Goal: Task Accomplishment & Management: Complete application form

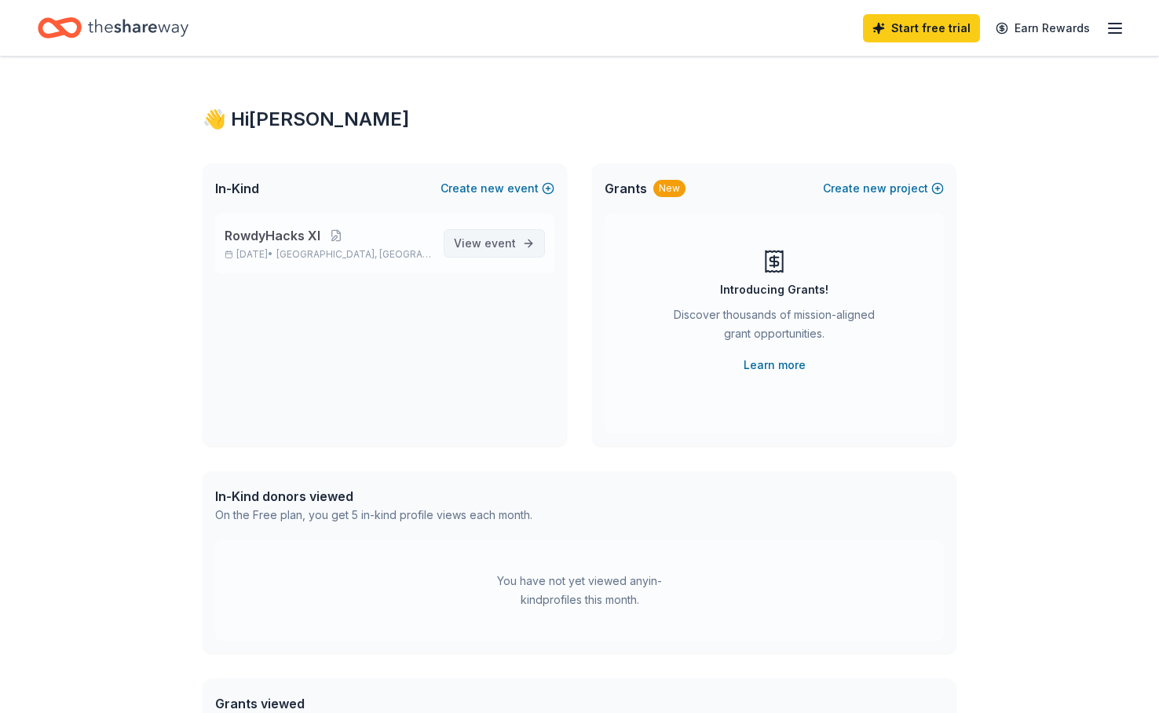
click at [506, 243] on span "event" at bounding box center [500, 242] width 31 height 13
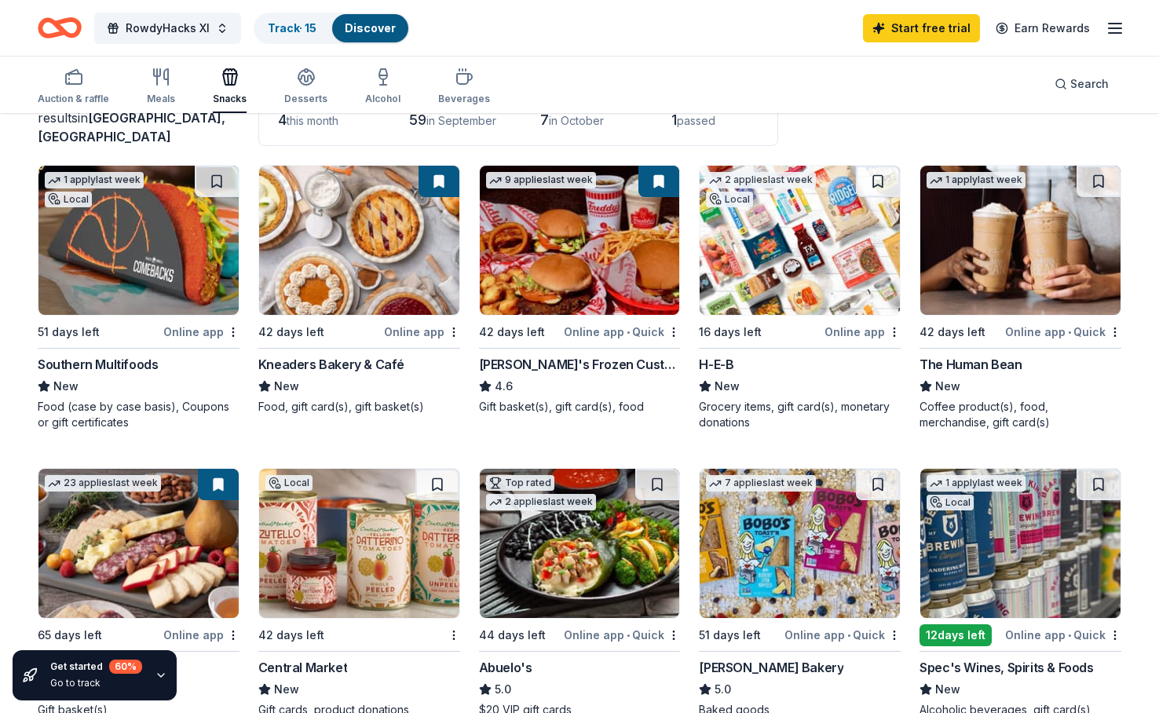
scroll to position [125, 0]
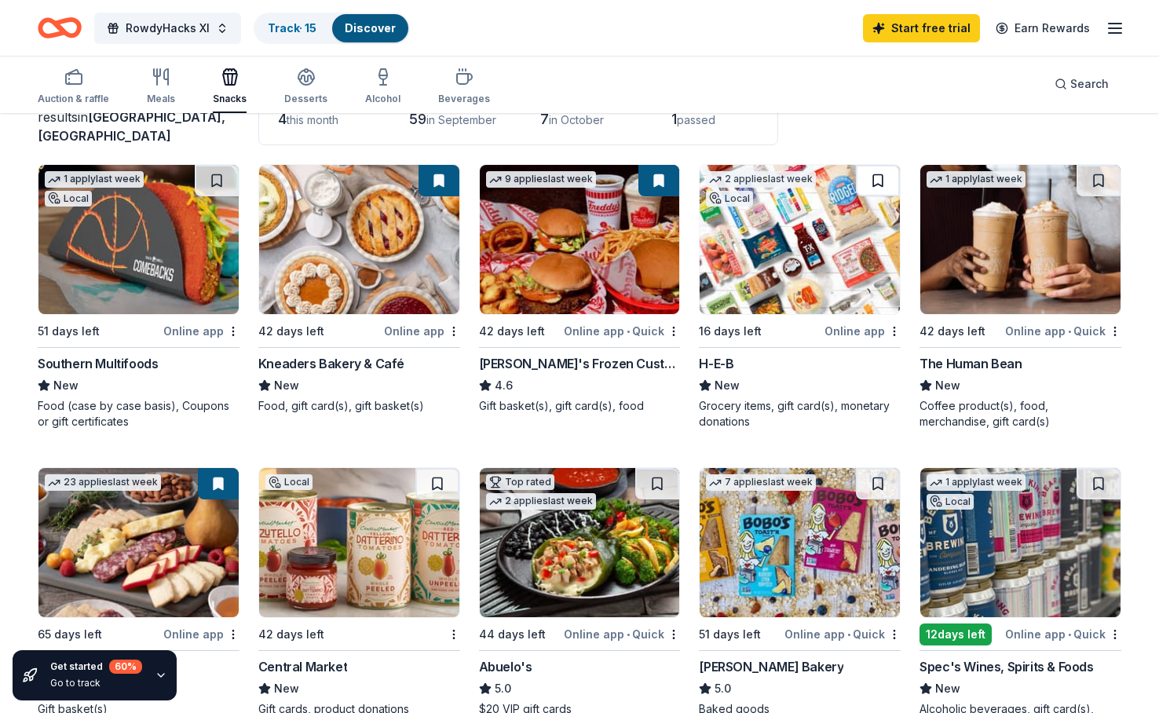
click at [887, 174] on button at bounding box center [878, 180] width 44 height 31
click at [1097, 184] on button at bounding box center [1099, 180] width 44 height 31
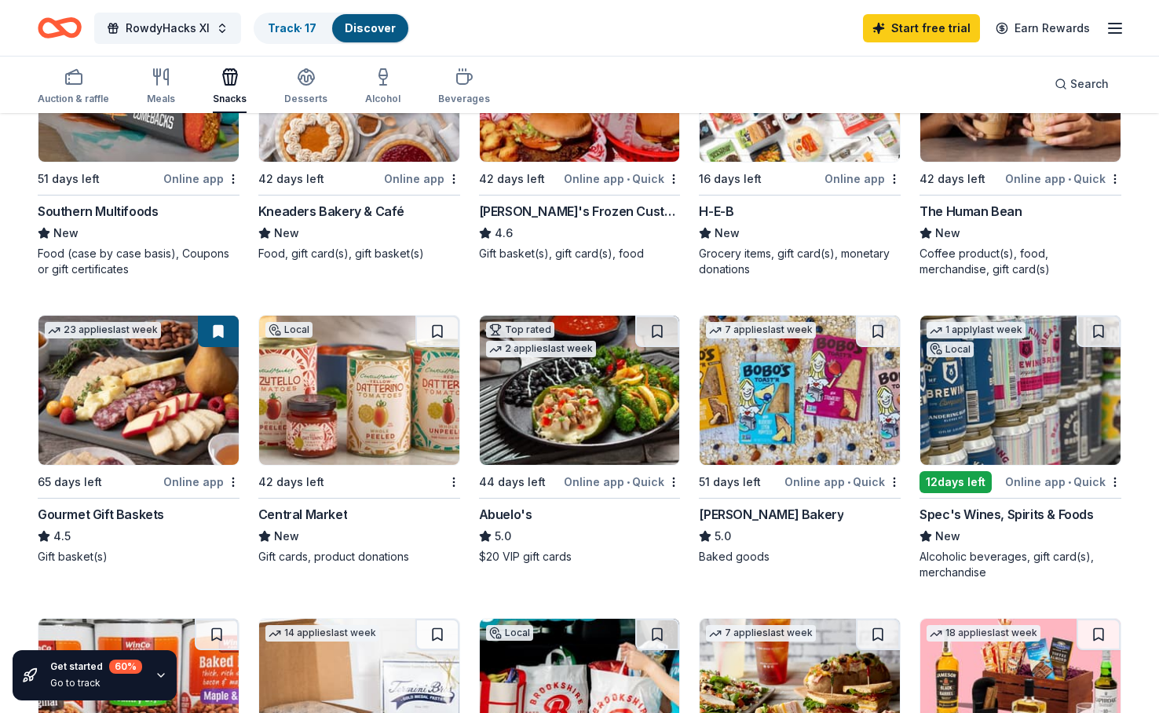
scroll to position [282, 0]
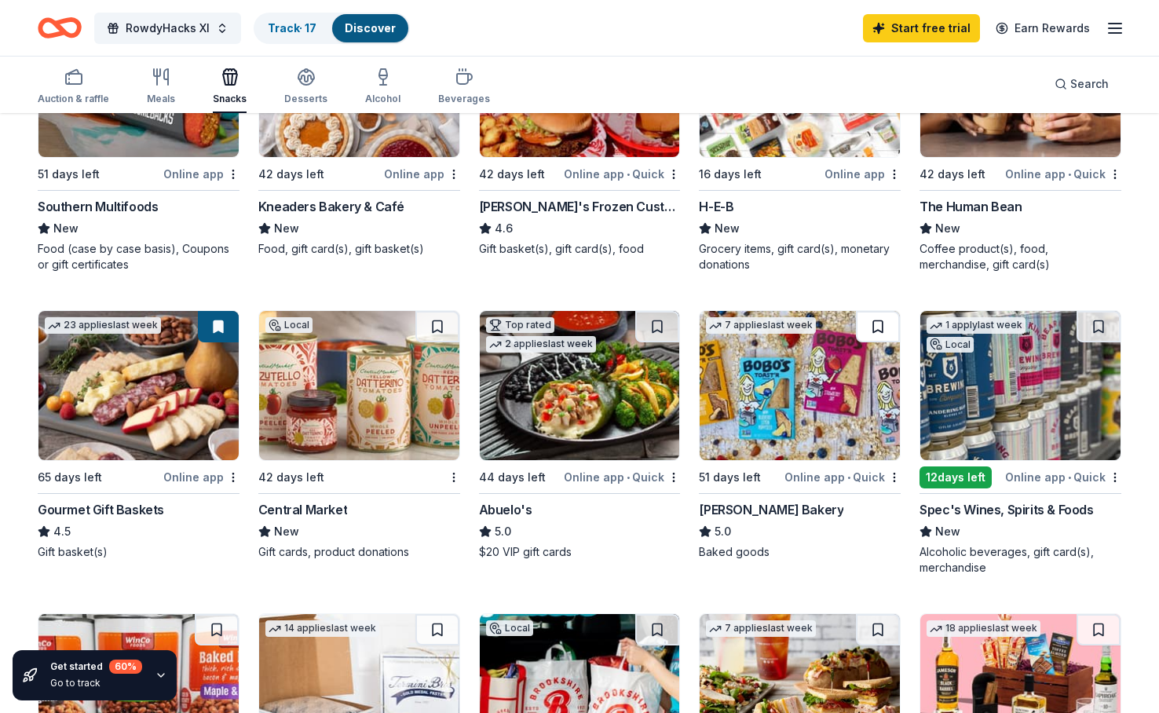
click at [881, 330] on button at bounding box center [878, 326] width 44 height 31
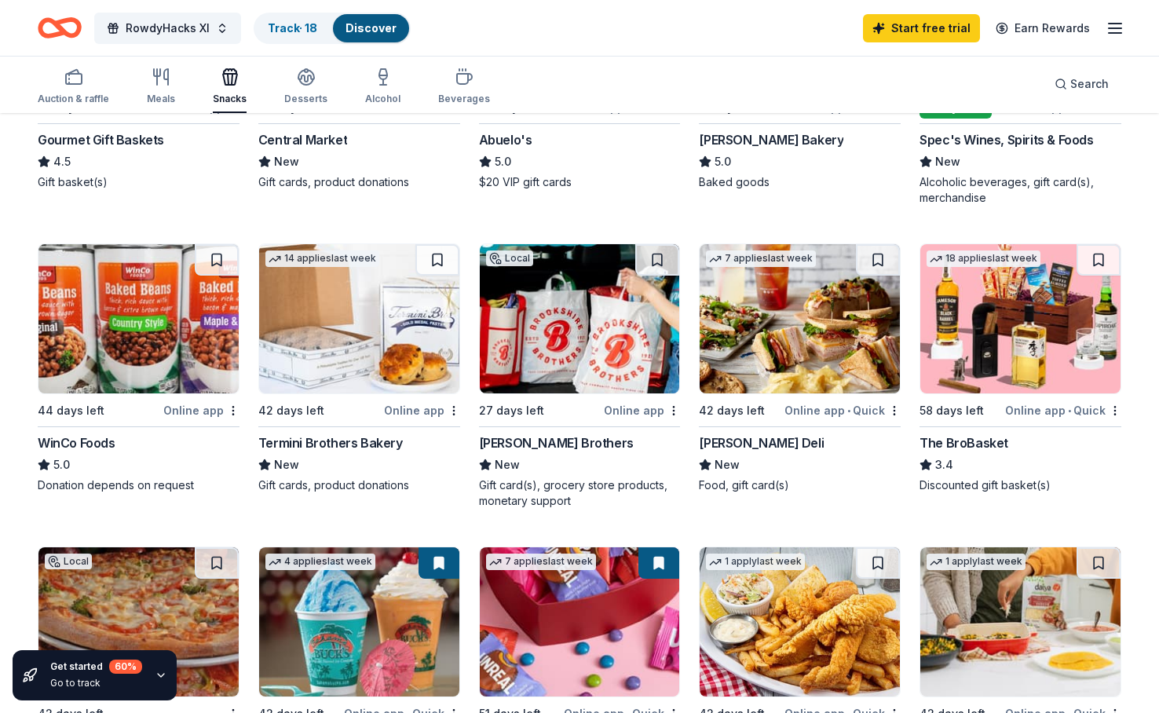
scroll to position [660, 0]
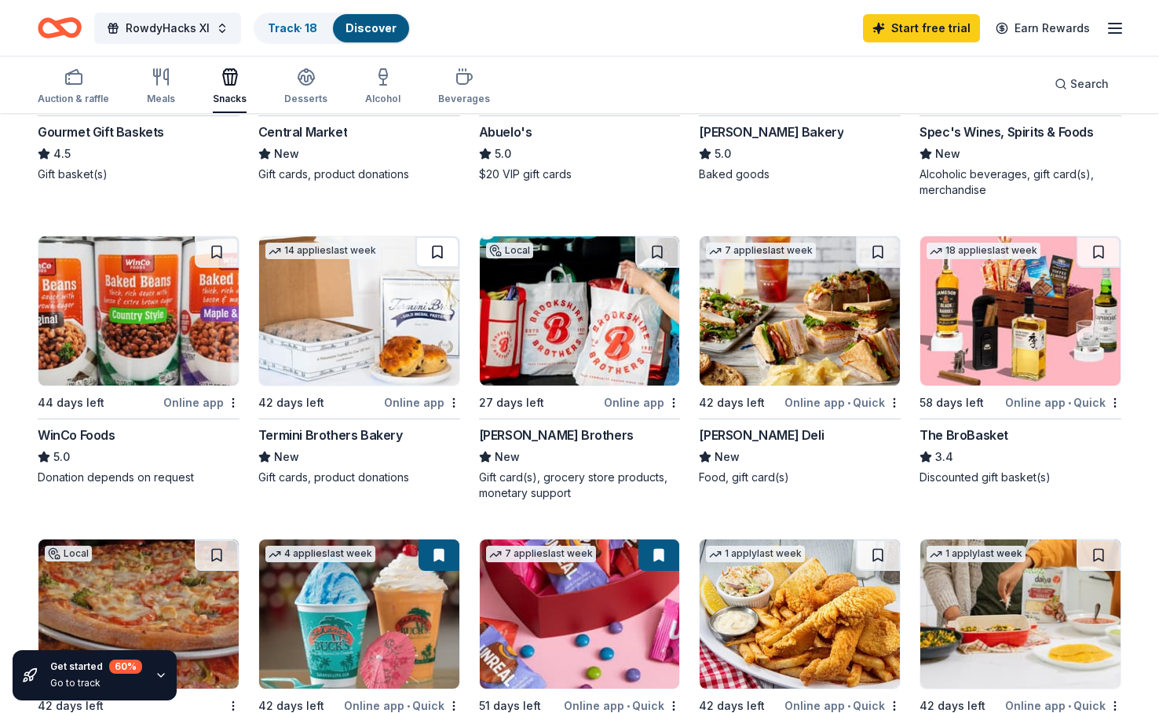
click at [439, 253] on button at bounding box center [438, 251] width 44 height 31
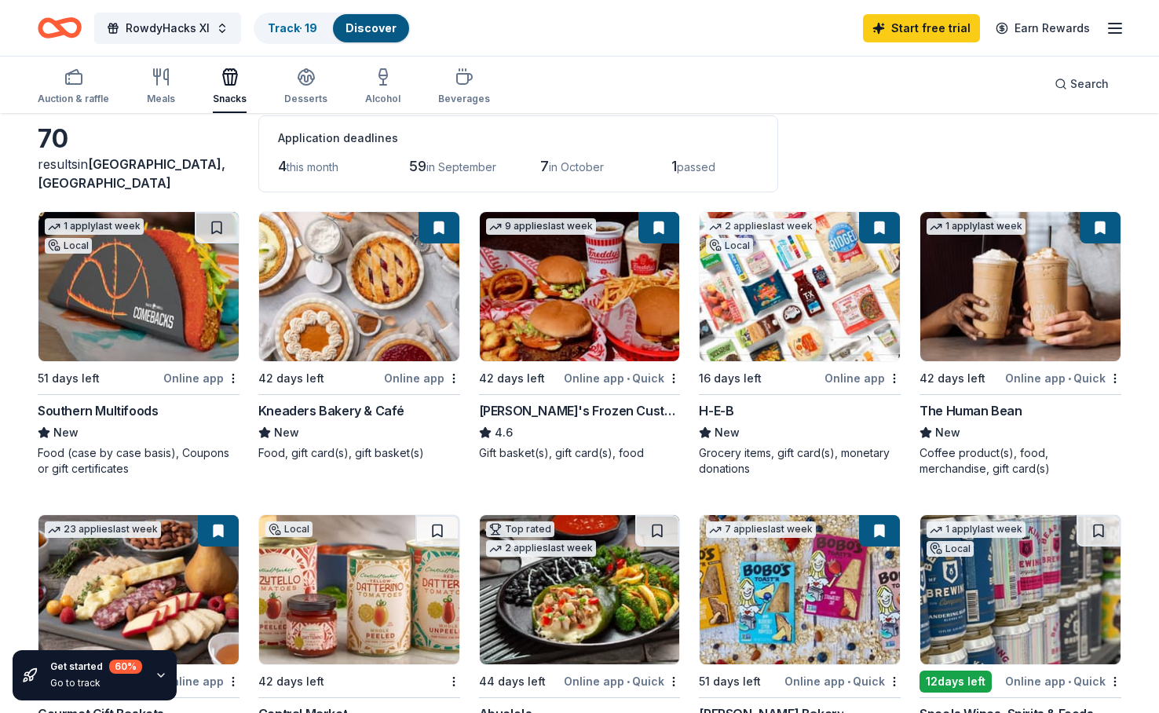
scroll to position [98, 0]
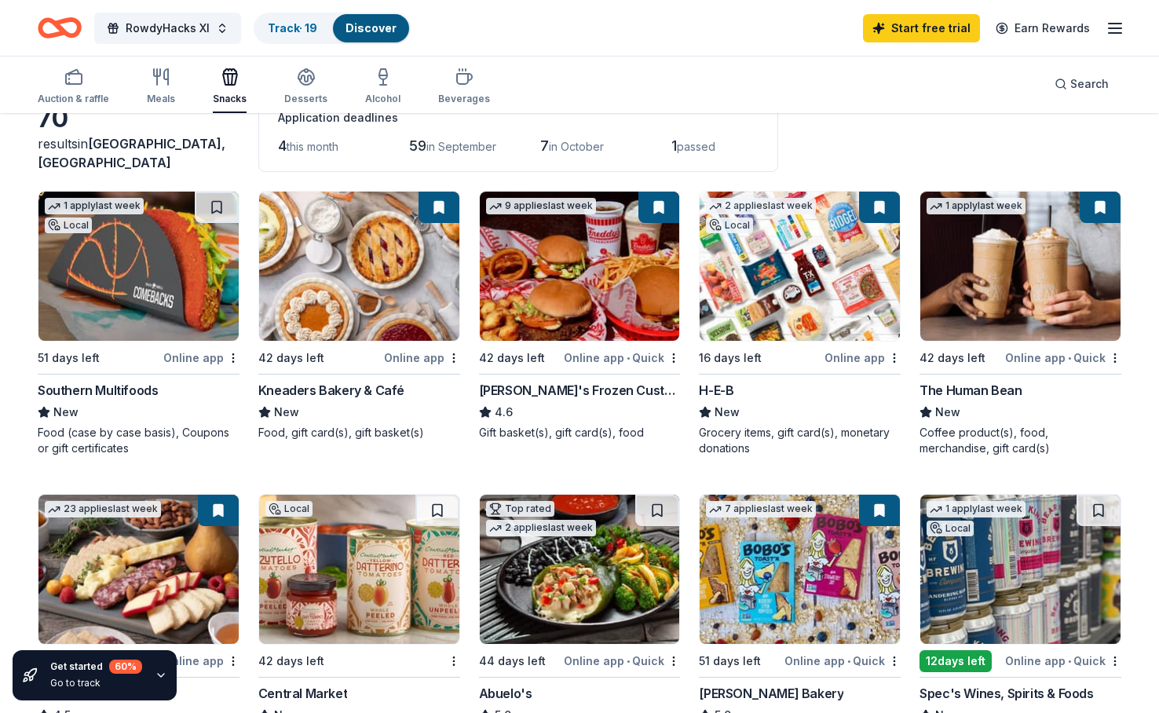
click at [323, 393] on div "Kneaders Bakery & Café" at bounding box center [331, 390] width 146 height 19
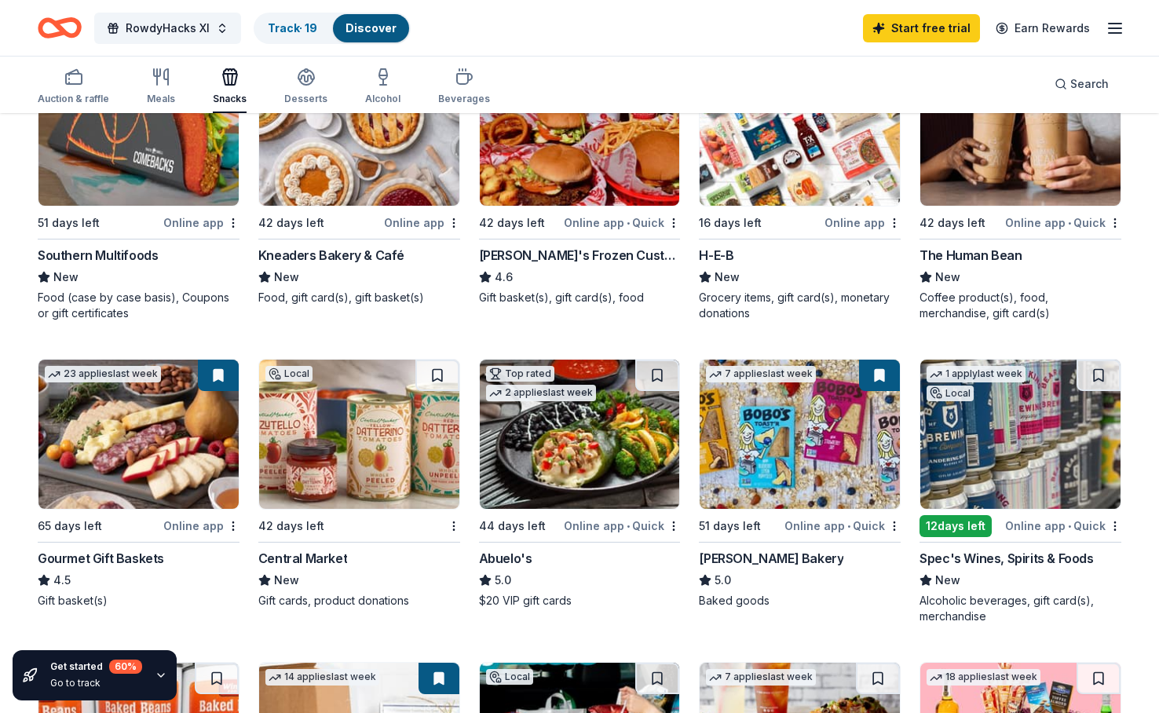
scroll to position [0, 0]
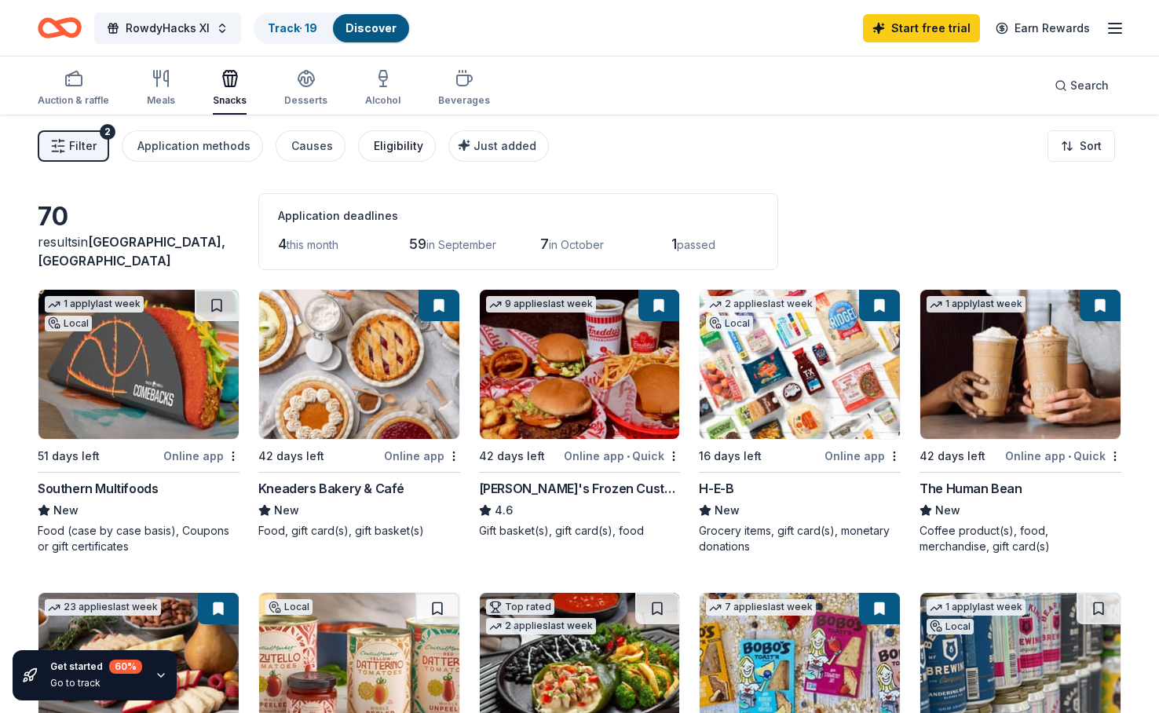
click at [380, 144] on div "Eligibility" at bounding box center [398, 146] width 49 height 19
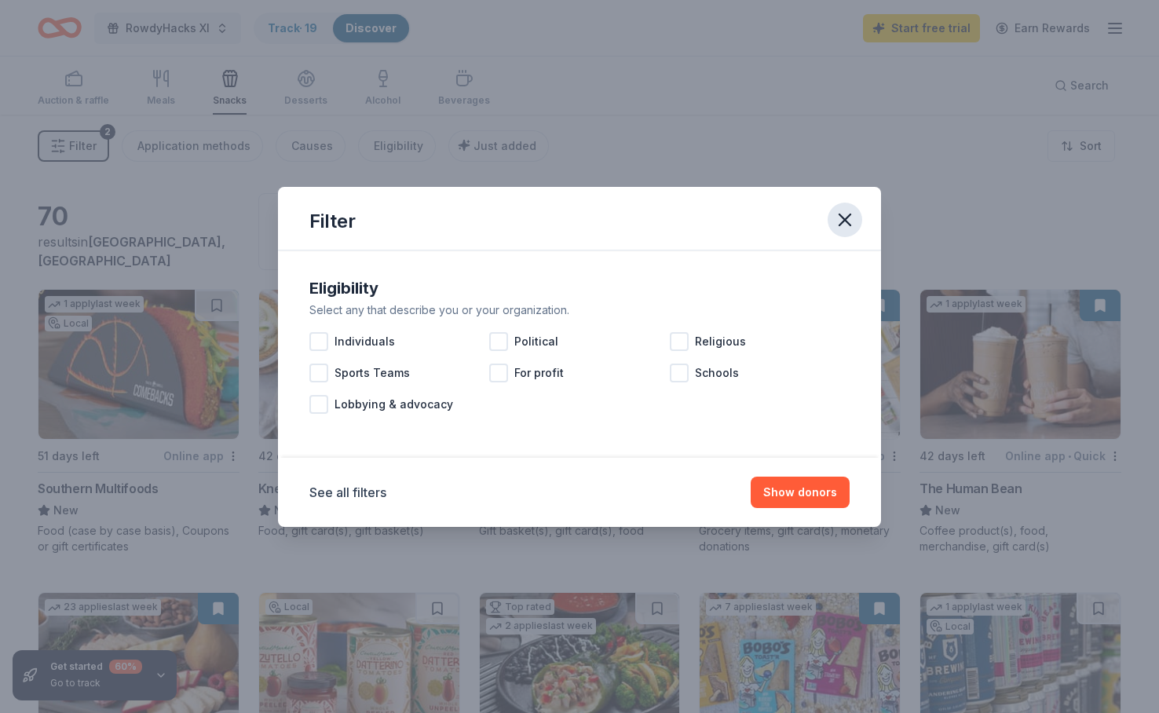
click at [833, 221] on button "button" at bounding box center [845, 220] width 35 height 35
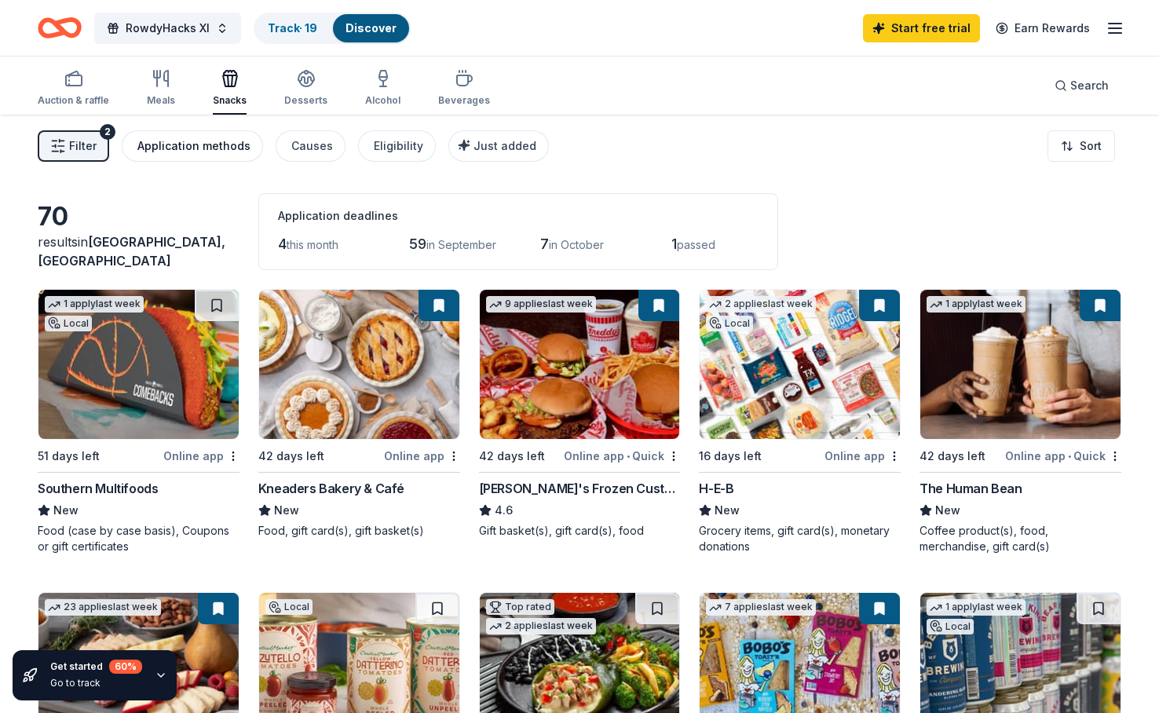
click at [180, 142] on div "Application methods" at bounding box center [193, 146] width 113 height 19
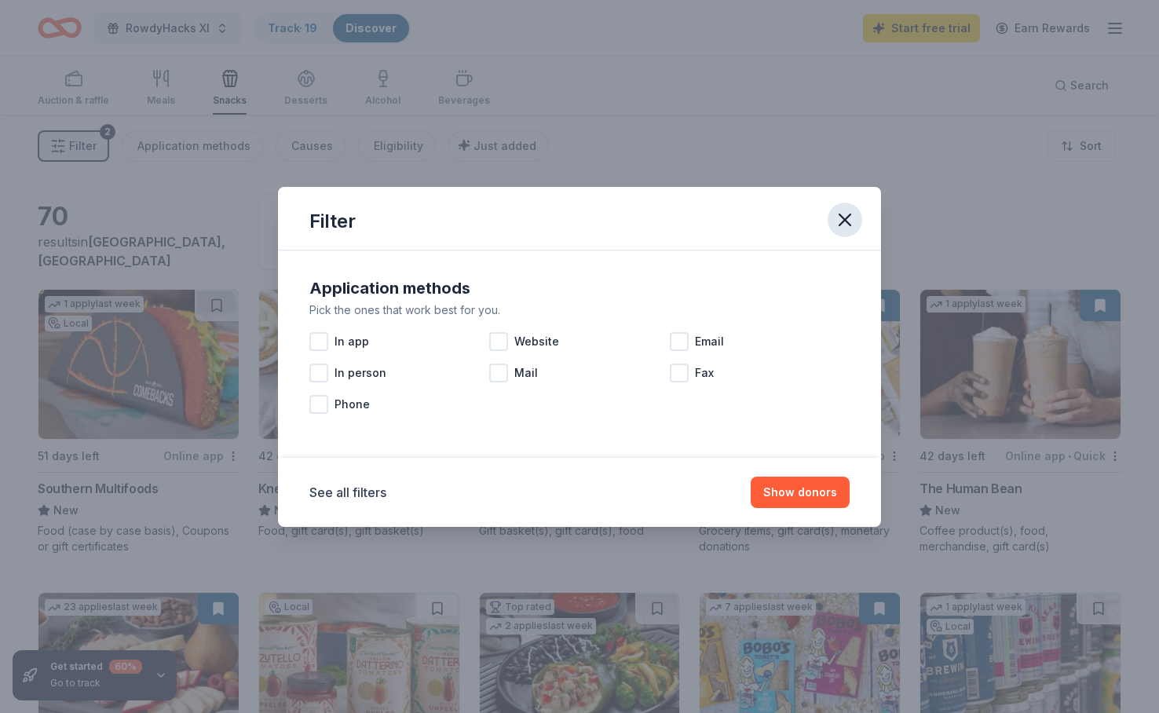
click at [850, 218] on icon "button" at bounding box center [845, 220] width 22 height 22
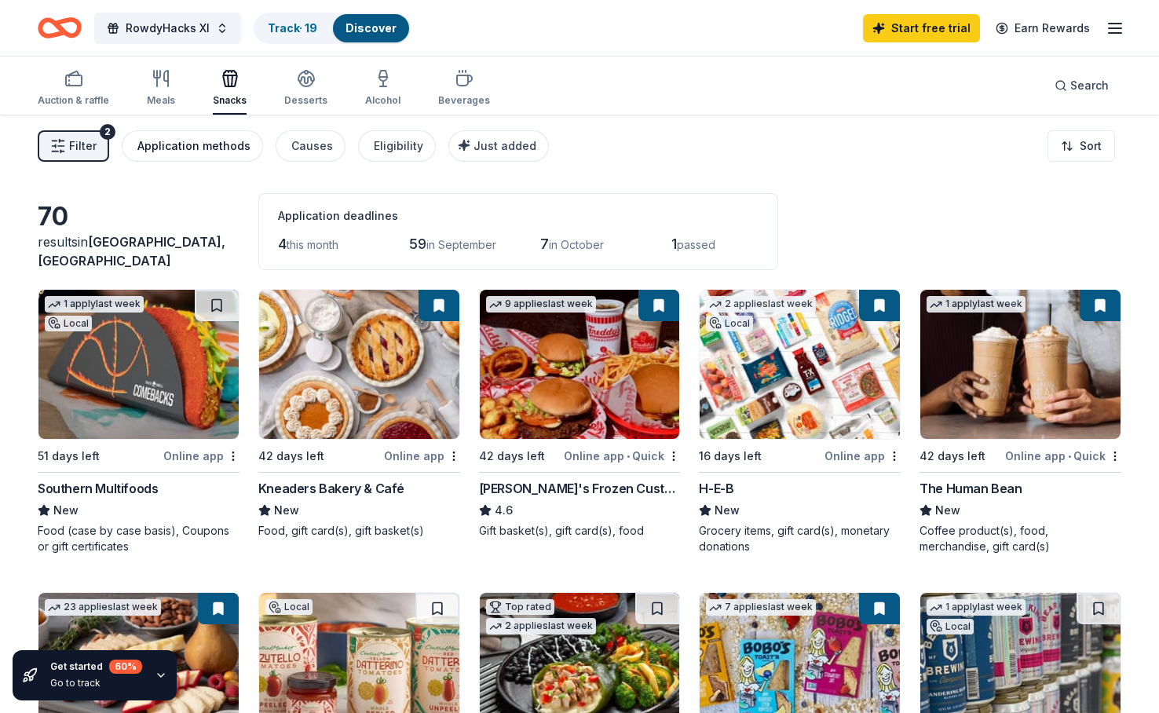
click at [154, 152] on div "Application methods" at bounding box center [193, 146] width 113 height 19
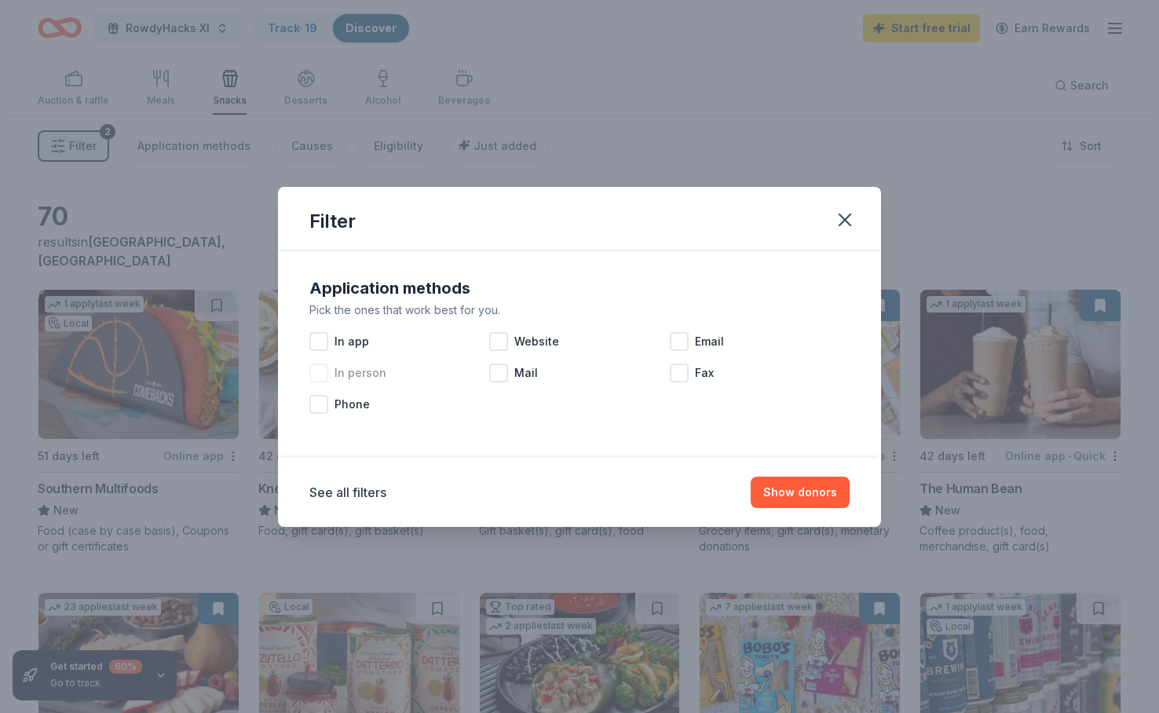
click at [314, 372] on div at bounding box center [318, 373] width 19 height 19
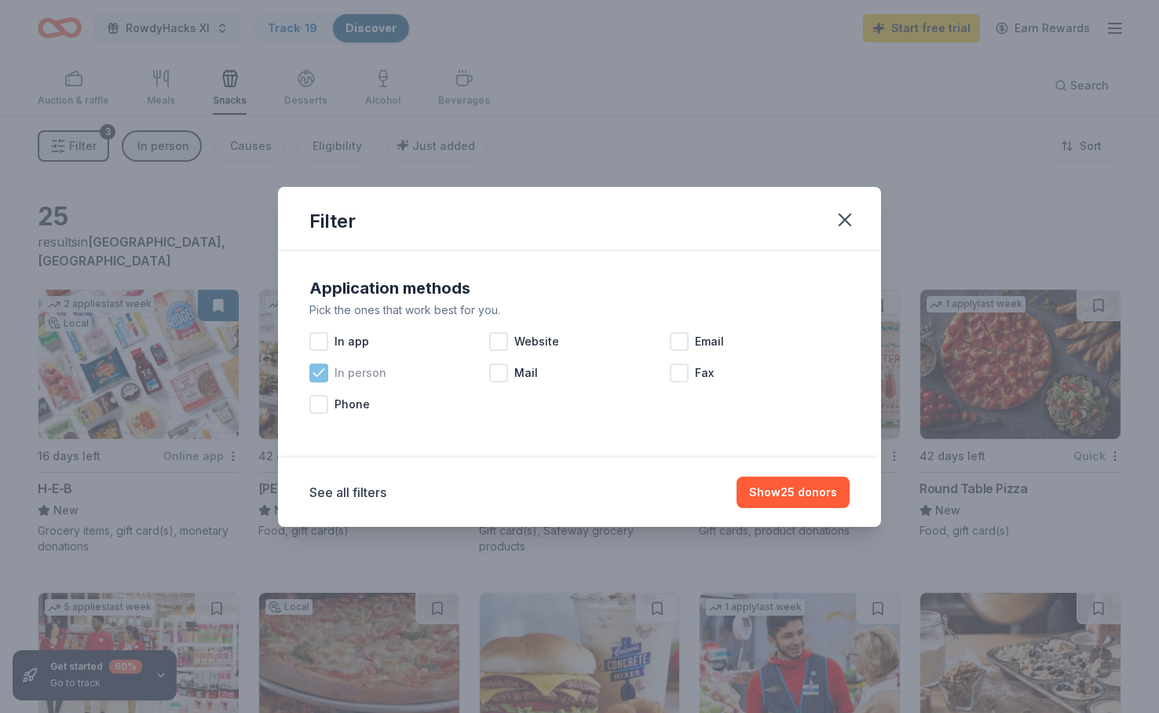
click at [313, 375] on icon at bounding box center [319, 373] width 16 height 16
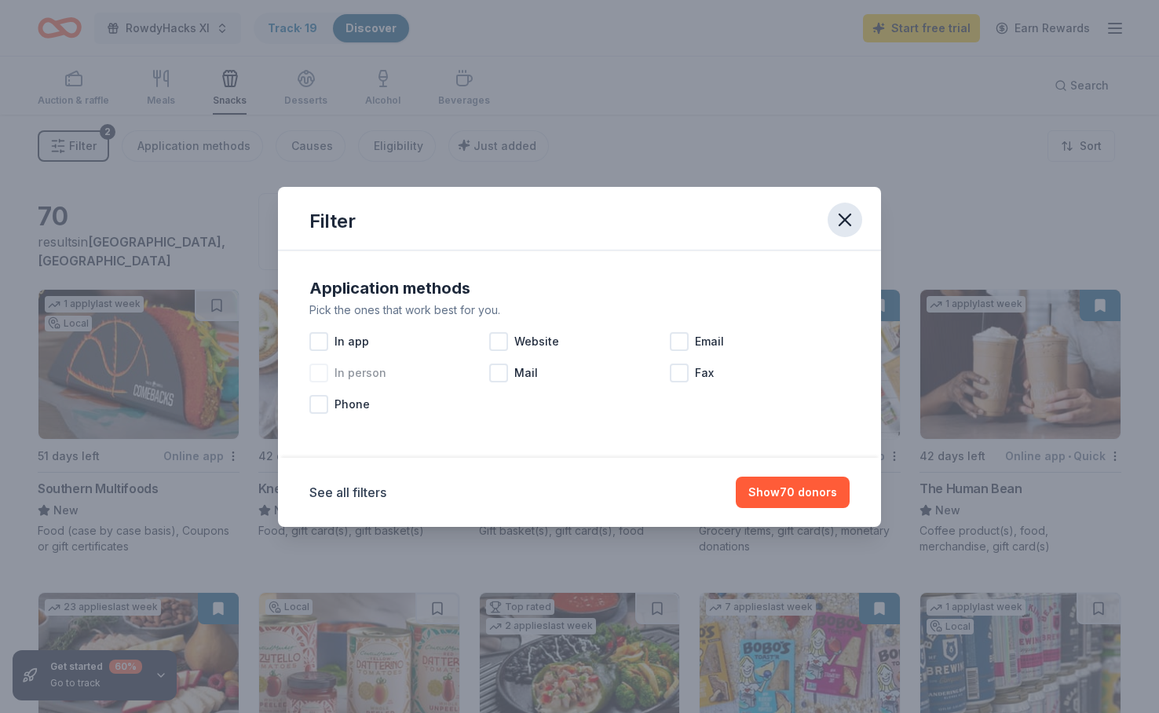
click at [844, 216] on icon "button" at bounding box center [845, 220] width 22 height 22
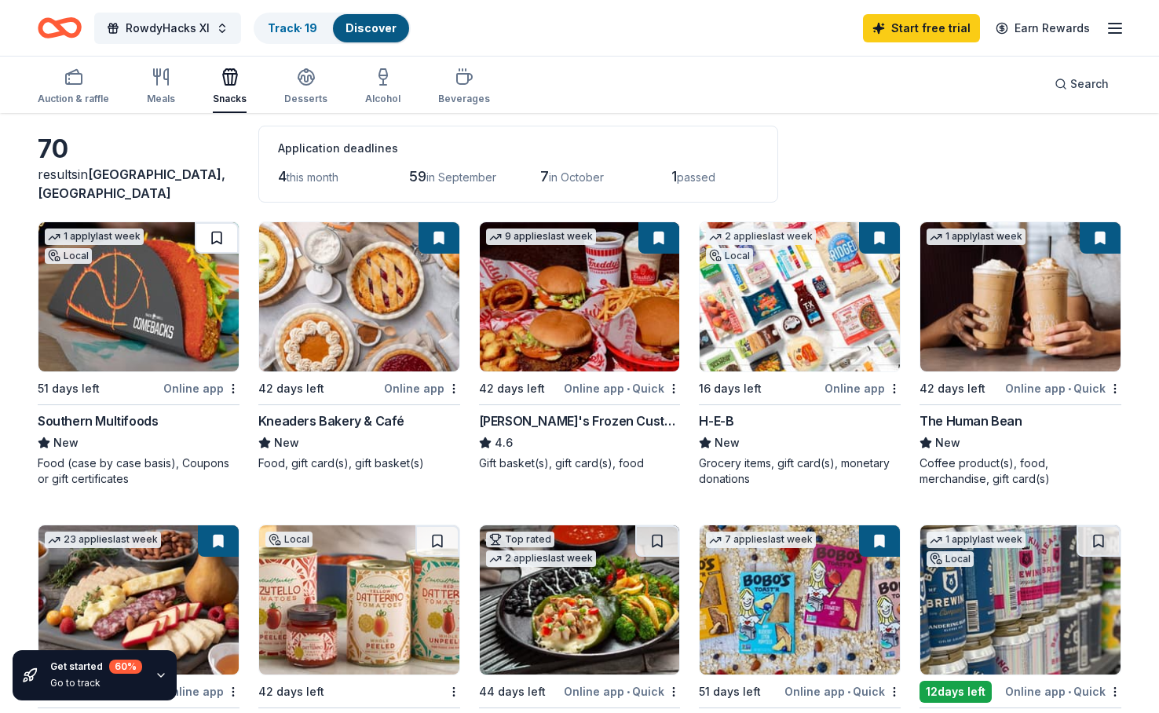
scroll to position [90, 0]
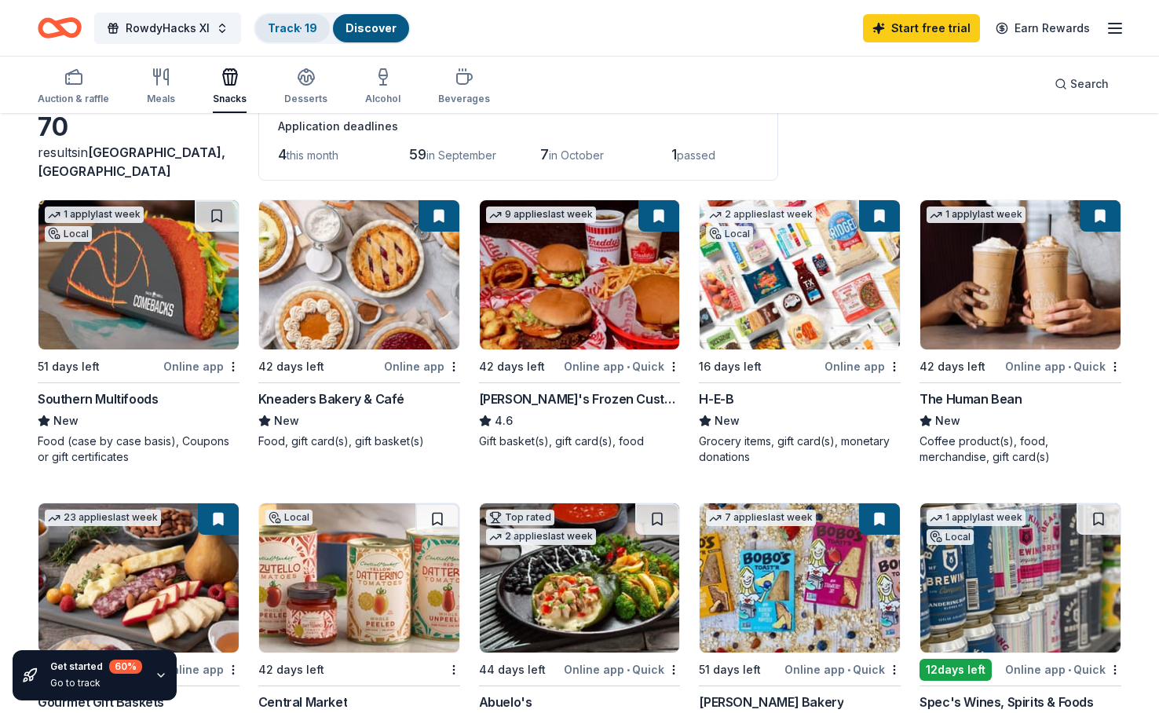
click at [302, 29] on link "Track · 19" at bounding box center [292, 27] width 49 height 13
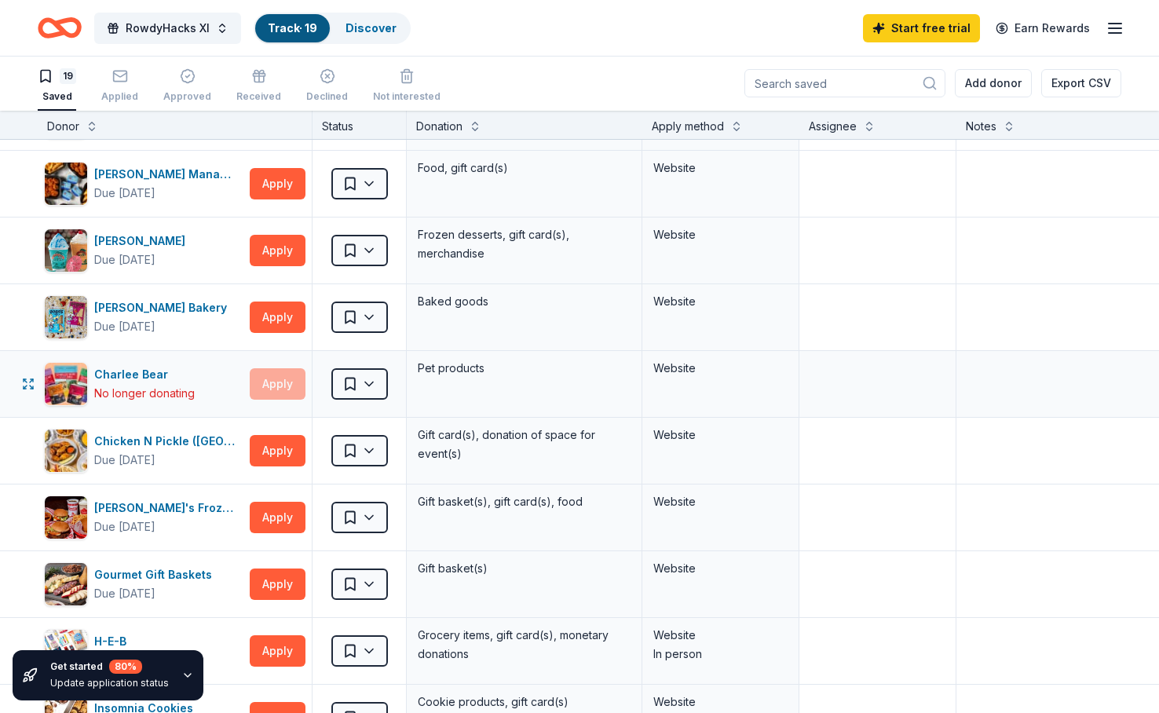
scroll to position [57, 0]
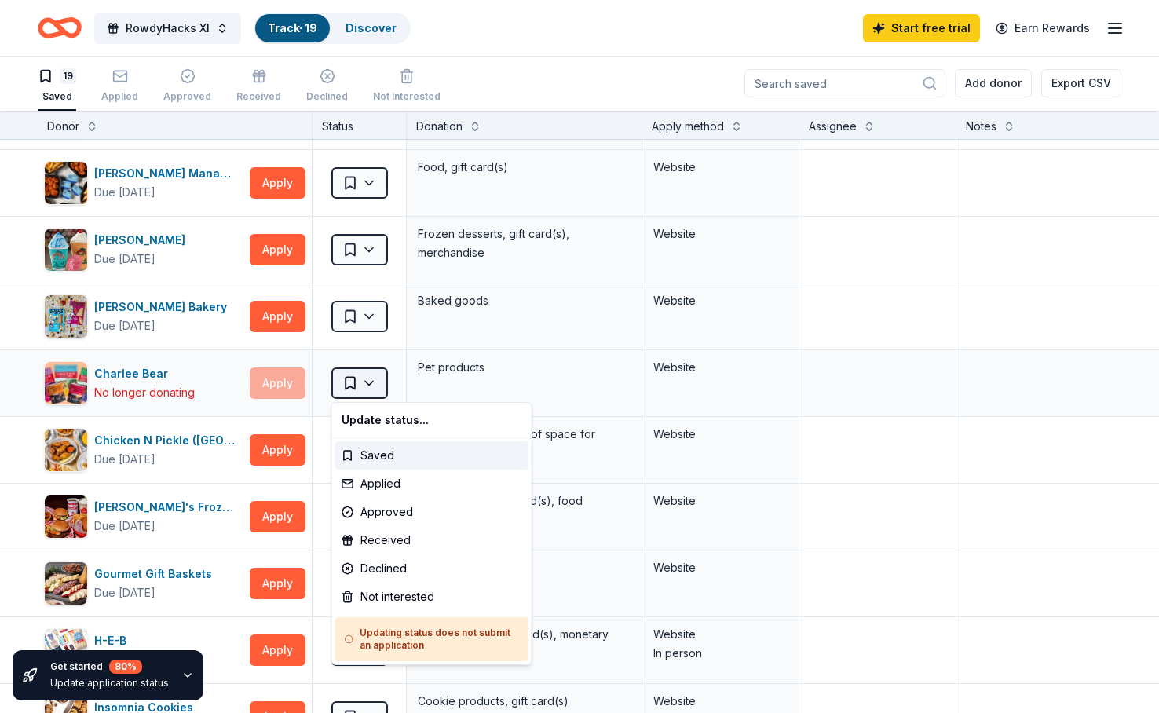
click at [372, 384] on html "RowdyHacks XI Track · 19 Discover Start free trial Earn Rewards 19 Saved Applie…" at bounding box center [579, 355] width 1159 height 713
click at [408, 597] on div "Not interested" at bounding box center [431, 597] width 193 height 28
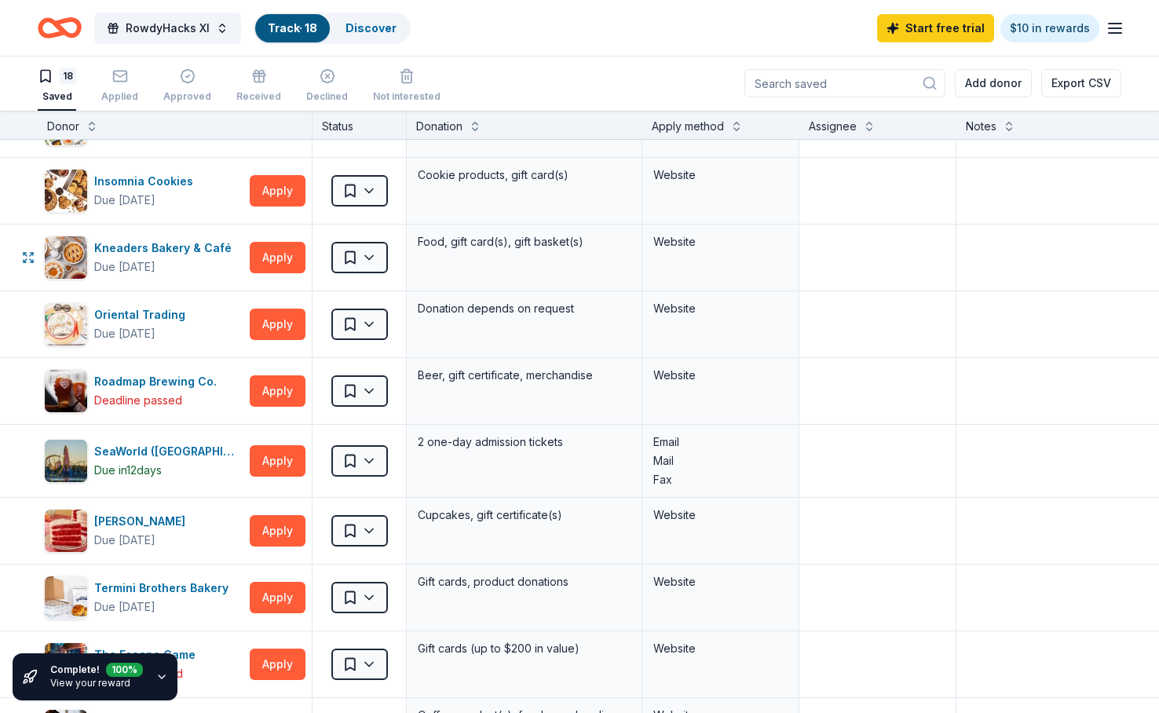
scroll to position [527, 0]
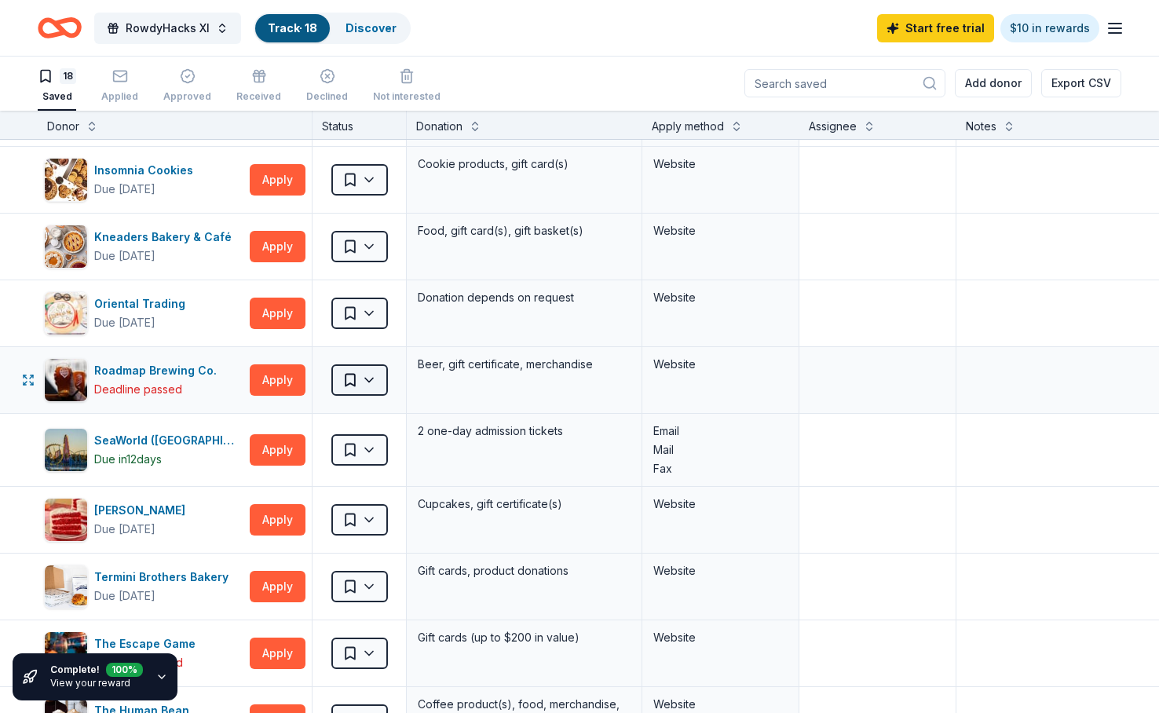
click at [349, 379] on html "RowdyHacks XI Track · 18 Discover Start free trial $10 in rewards 18 Saved Appl…" at bounding box center [579, 355] width 1159 height 713
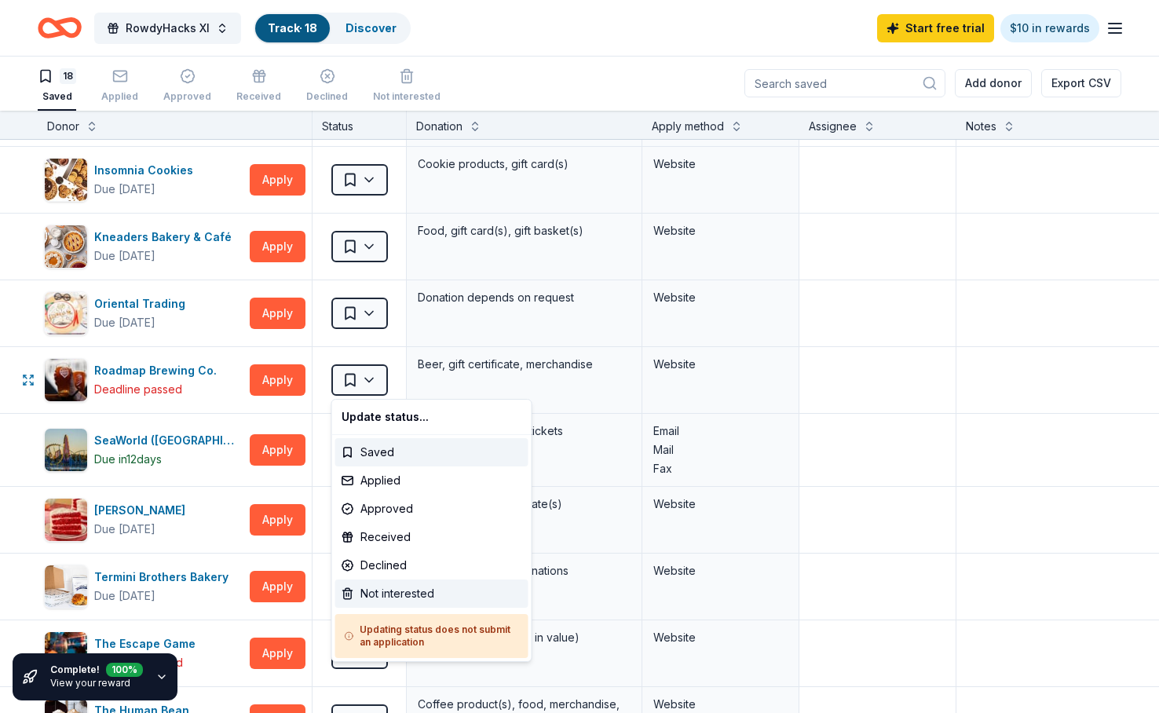
click at [376, 591] on div "Not interested" at bounding box center [431, 594] width 193 height 28
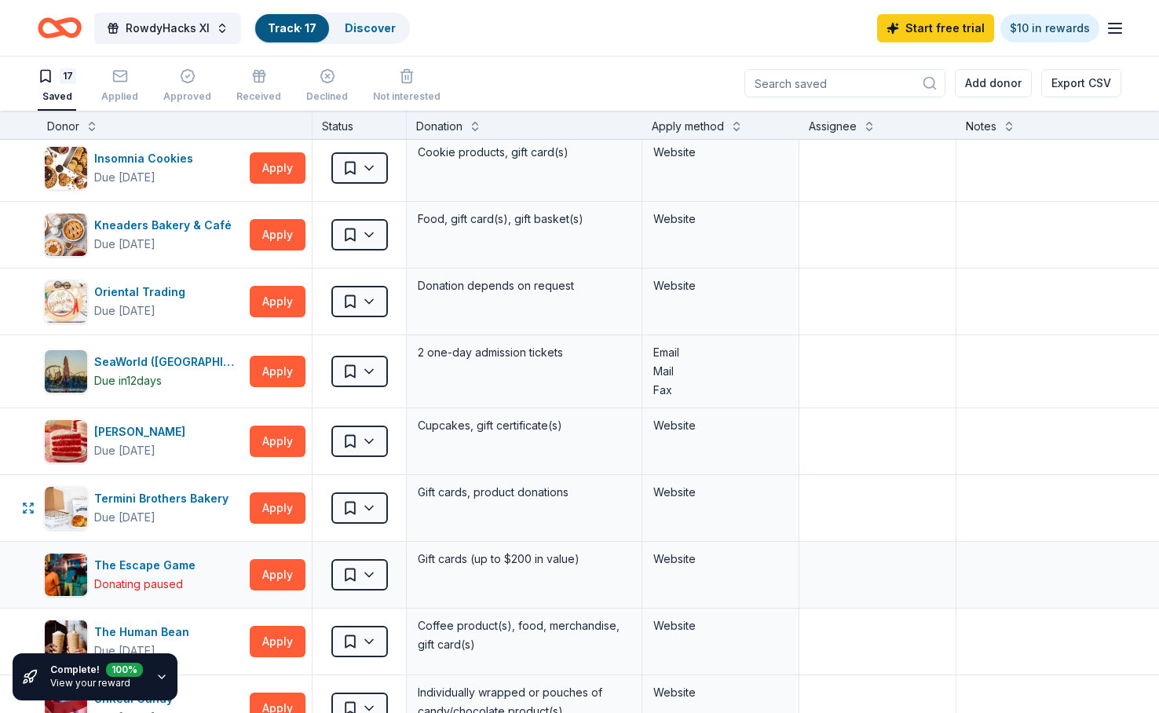
scroll to position [0, 0]
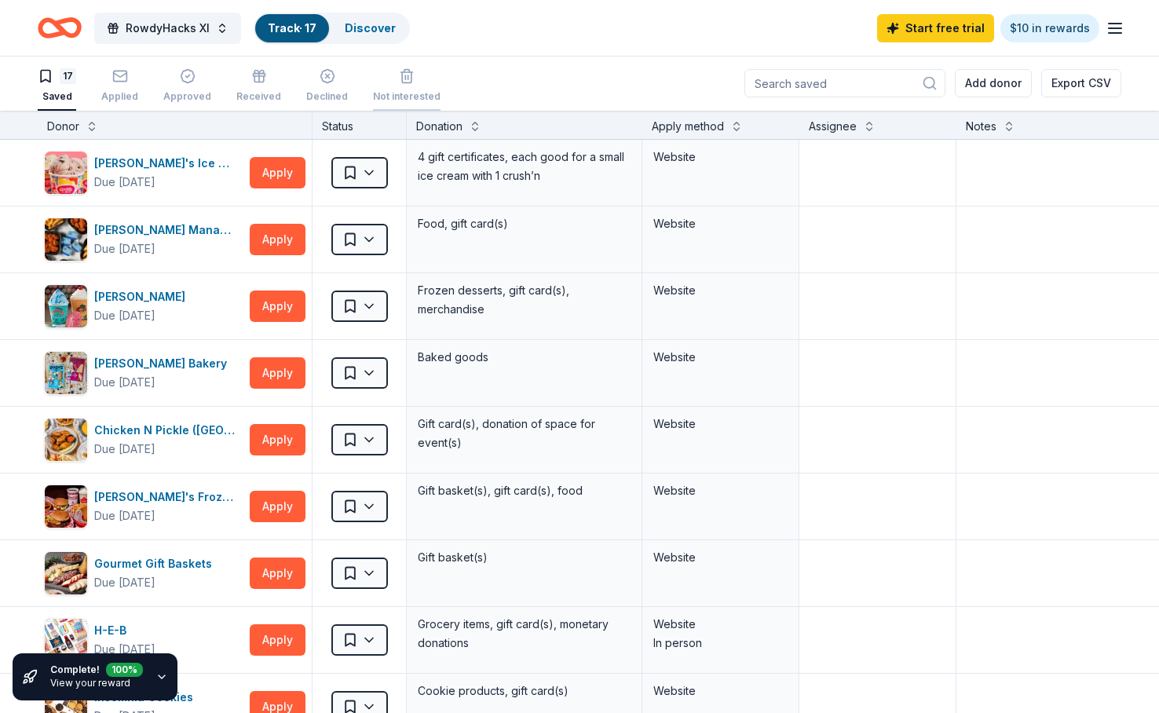
click at [397, 81] on div "Not interested" at bounding box center [407, 77] width 68 height 35
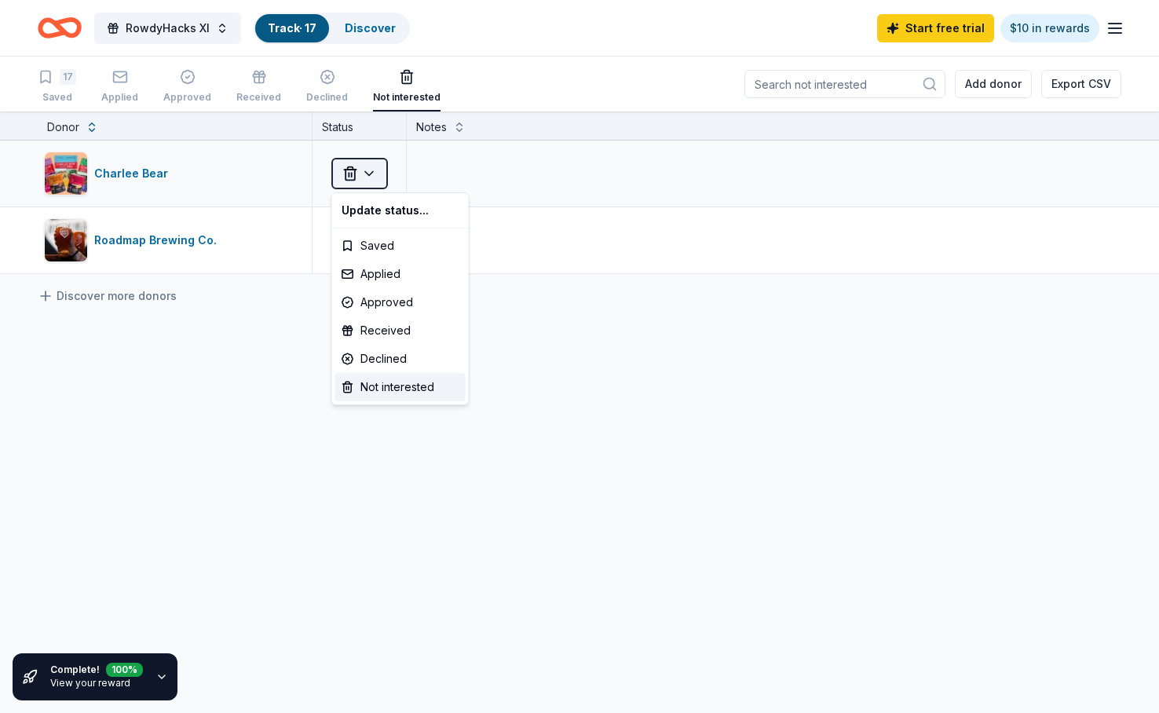
click at [373, 171] on html "RowdyHacks XI Track · 17 Discover Start free trial $10 in rewards 17 Saved Appl…" at bounding box center [579, 356] width 1159 height 713
click at [350, 172] on html "RowdyHacks XI Track · 17 Discover Start free trial $10 in rewards 17 Saved Appl…" at bounding box center [579, 356] width 1159 height 713
click at [347, 172] on html "RowdyHacks XI Track · 17 Discover Start free trial $10 in rewards 17 Saved Appl…" at bounding box center [579, 356] width 1159 height 713
click at [328, 170] on html "RowdyHacks XI Track · 17 Discover Start free trial $10 in rewards 17 Saved Appl…" at bounding box center [579, 356] width 1159 height 713
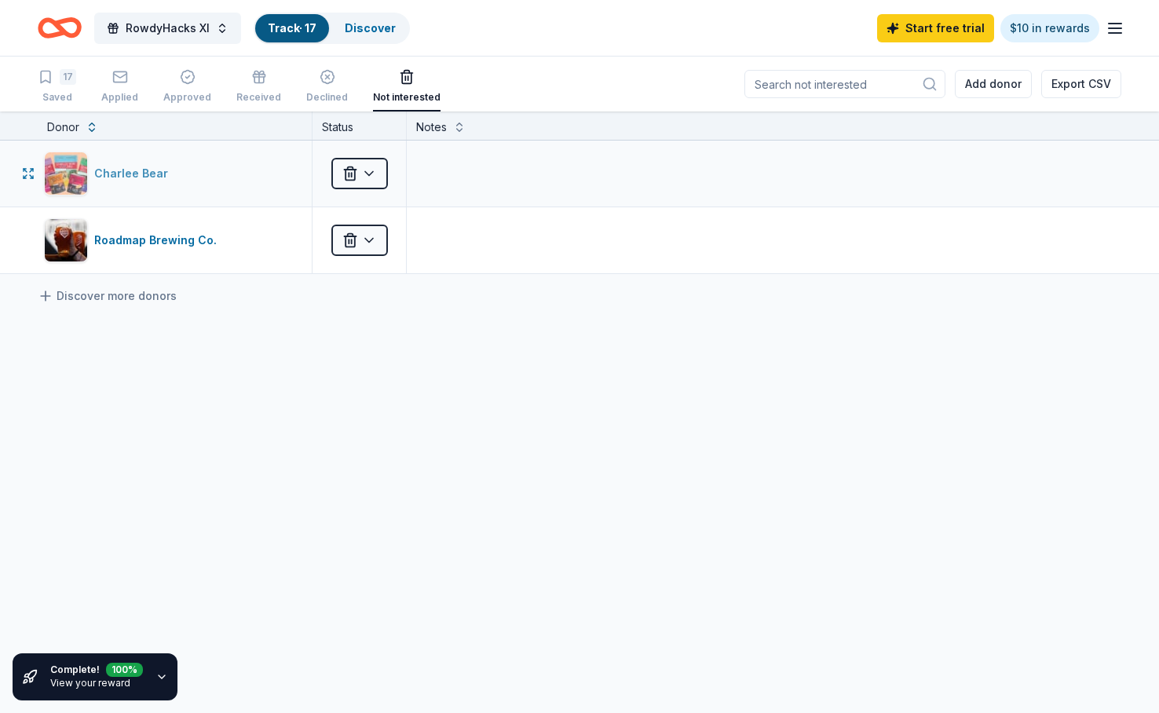
click at [126, 171] on div "Charlee Bear" at bounding box center [134, 173] width 80 height 19
click at [357, 22] on link "Discover" at bounding box center [370, 27] width 51 height 13
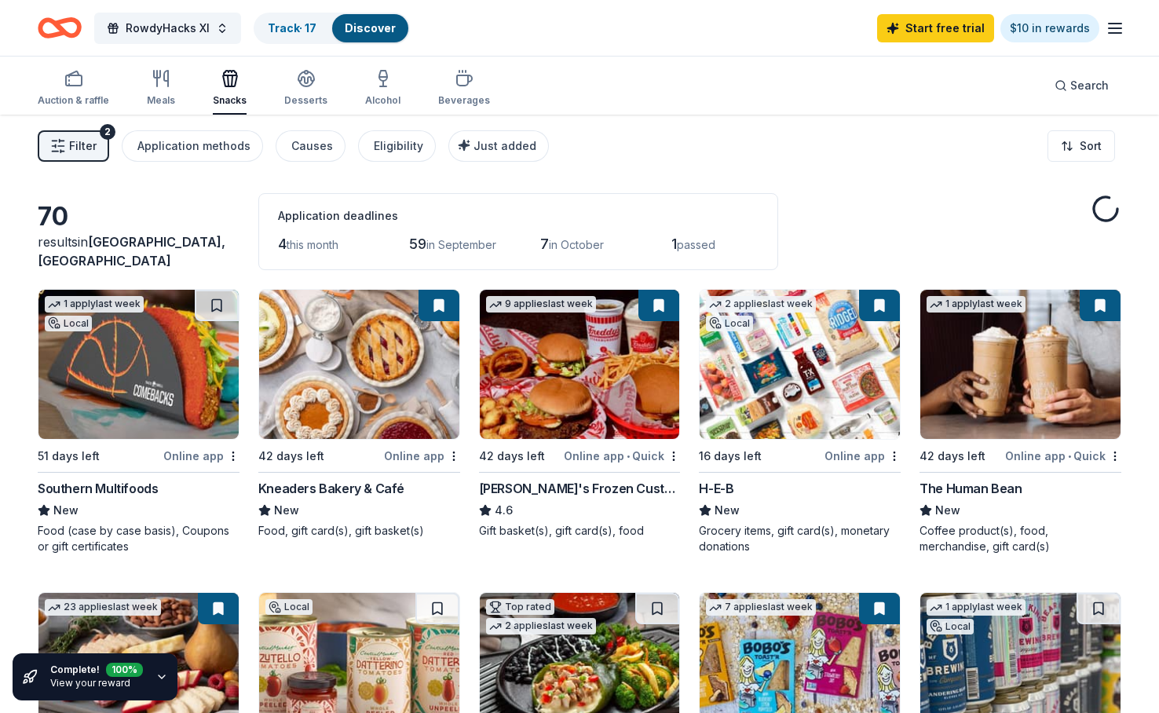
click at [152, 685] on div "Complete! 100 % View your reward" at bounding box center [95, 677] width 165 height 47
click at [163, 678] on icon "button" at bounding box center [162, 677] width 13 height 13
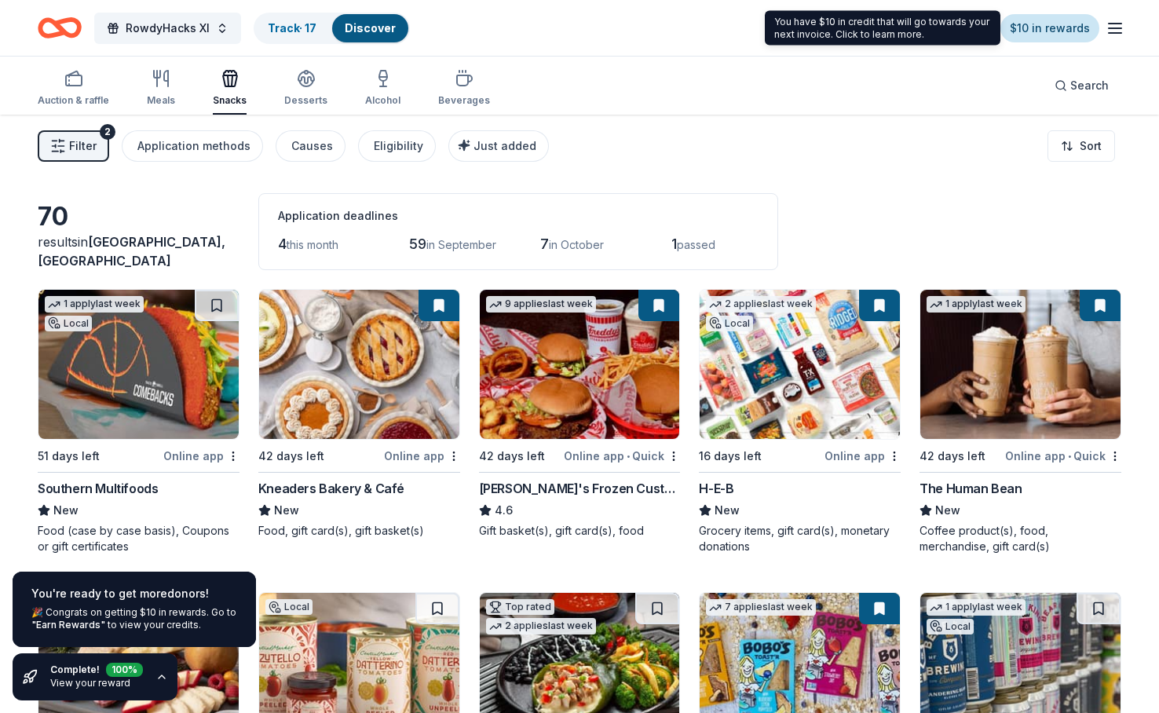
click at [1054, 31] on link "$10 in rewards" at bounding box center [1050, 28] width 99 height 28
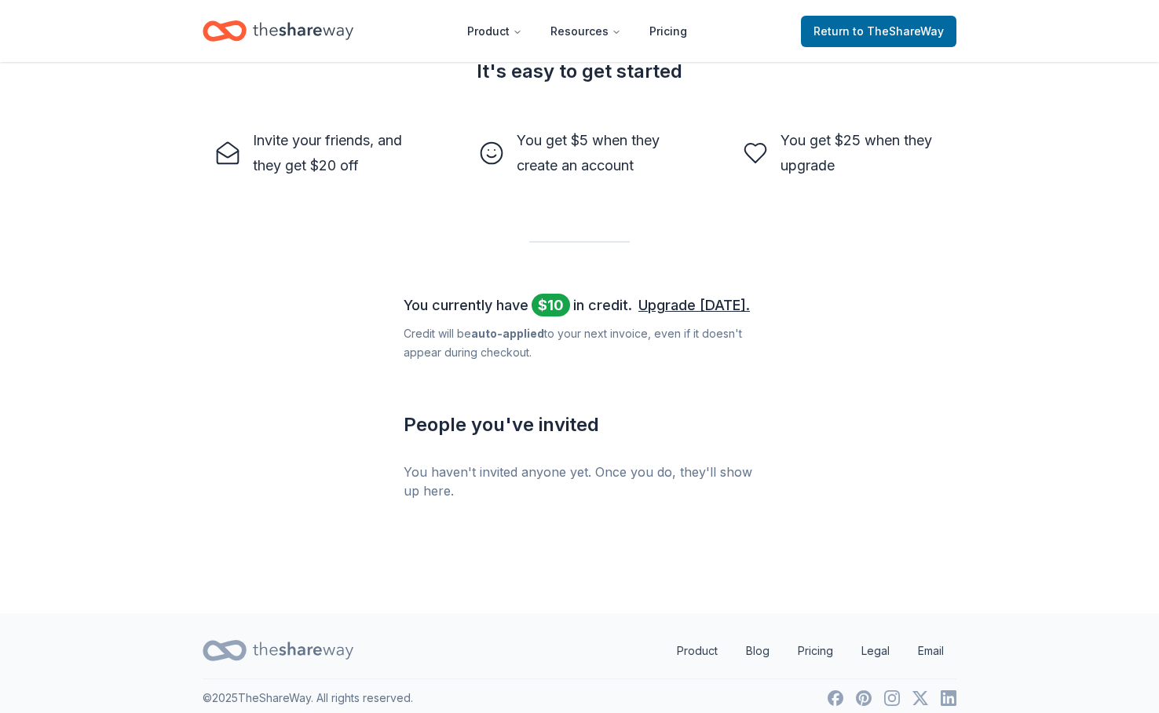
scroll to position [500, 0]
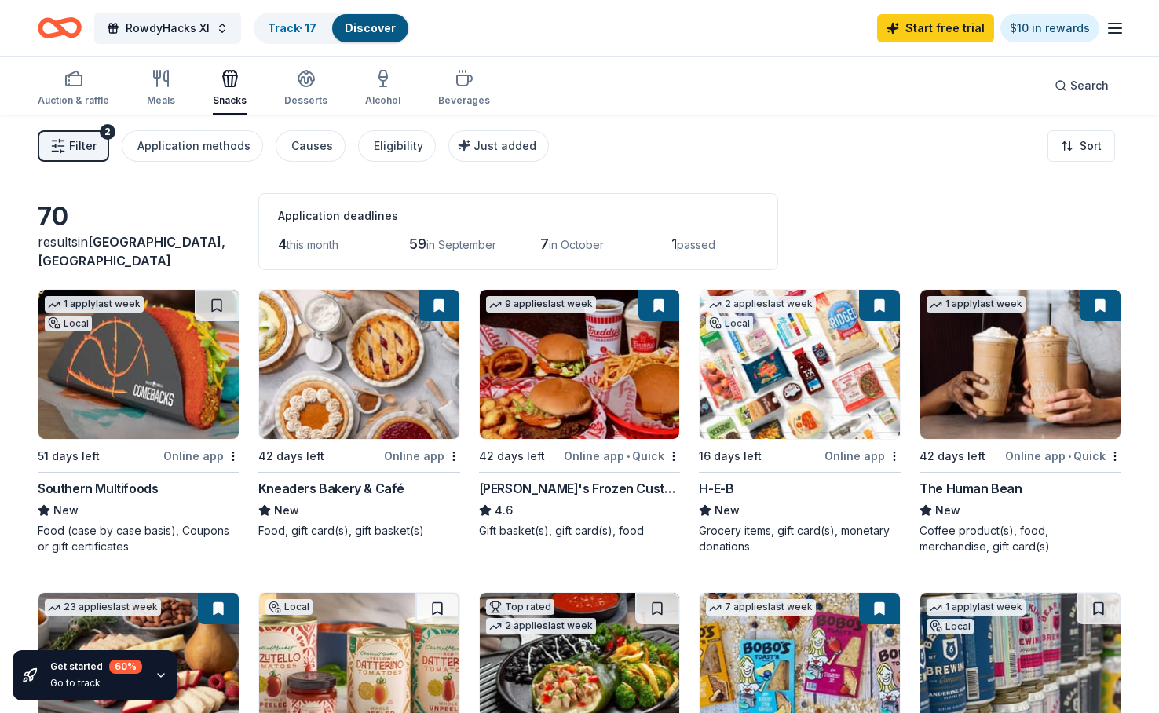
click at [85, 153] on span "Filter" at bounding box center [82, 146] width 27 height 19
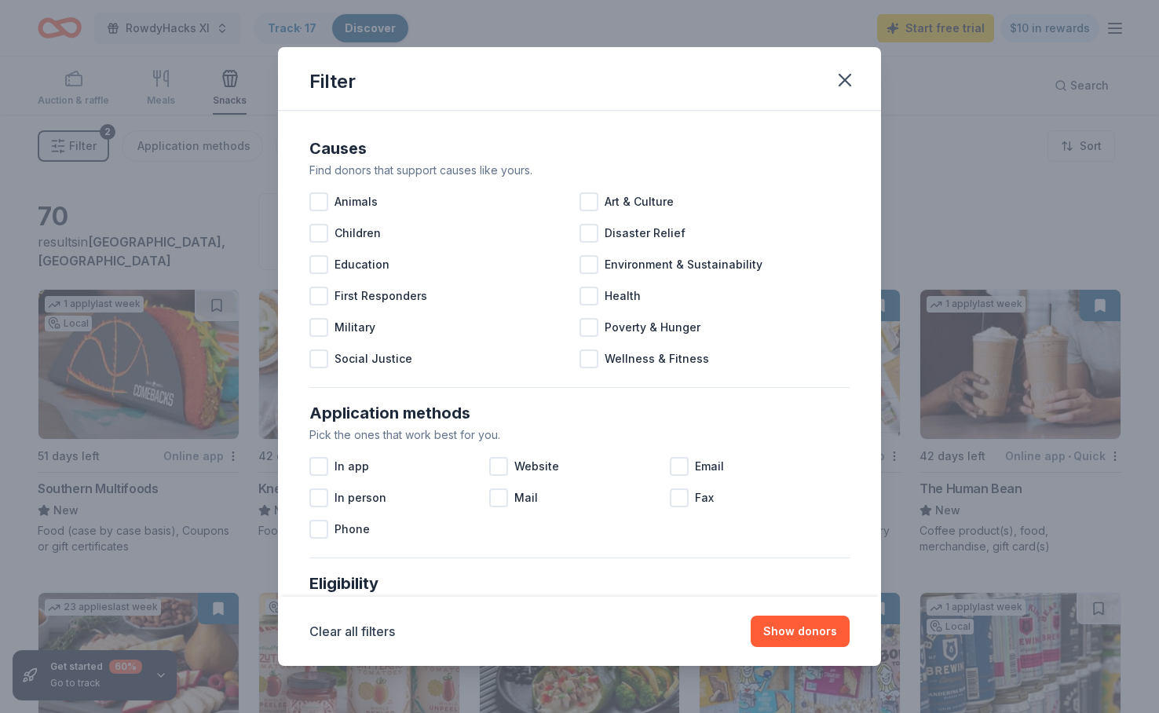
click at [140, 210] on div "Filter Causes Find donors that support causes like yours. Animals Art & Culture…" at bounding box center [579, 356] width 1159 height 713
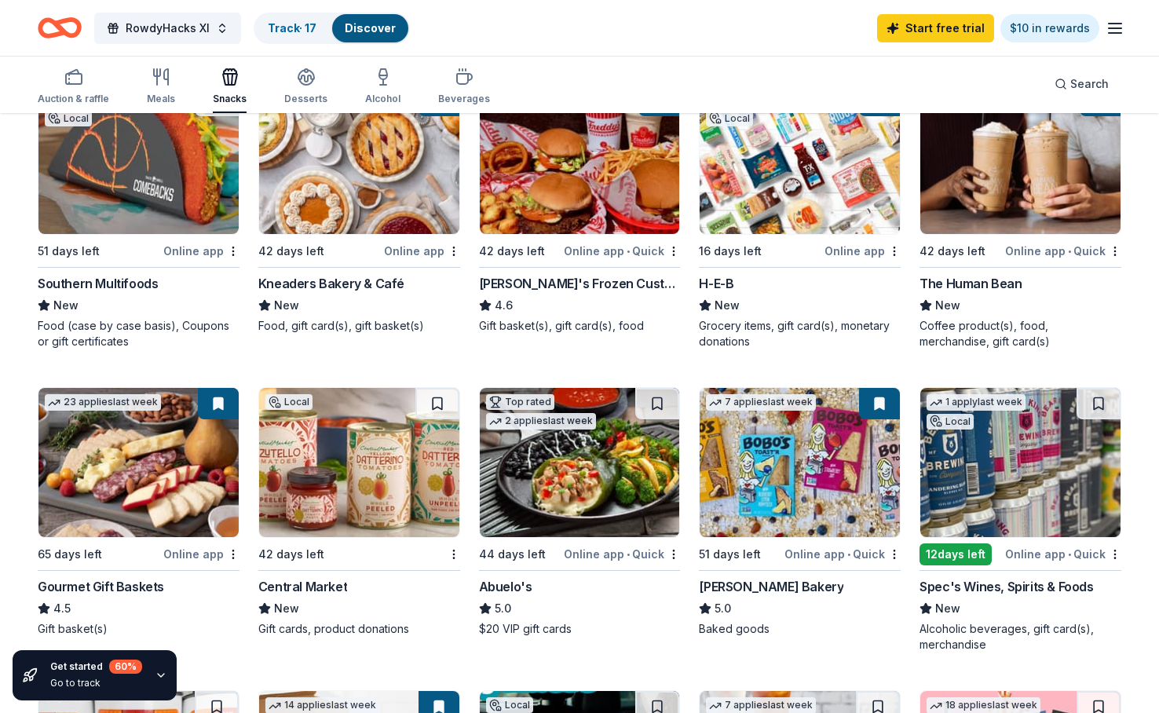
scroll to position [219, 0]
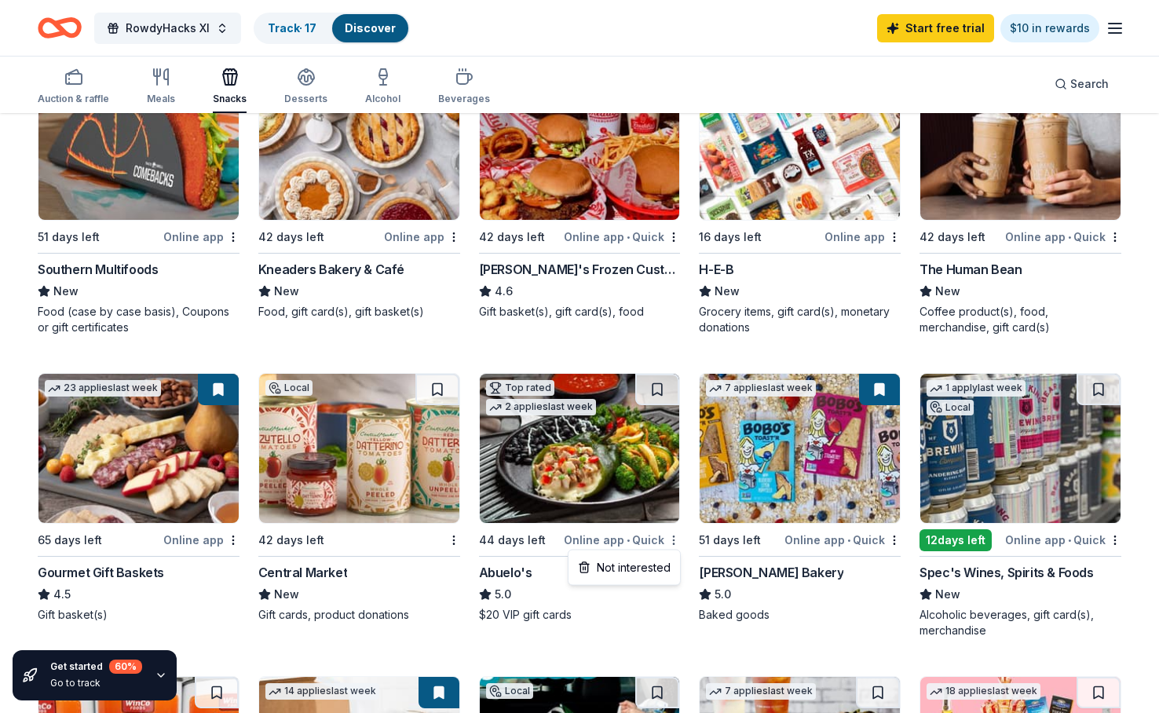
click at [675, 494] on html "RowdyHacks XI Track · 17 Discover Start free trial $10 in rewards Auction & raf…" at bounding box center [579, 137] width 1159 height 713
click at [646, 562] on div "Not interested" at bounding box center [624, 568] width 105 height 28
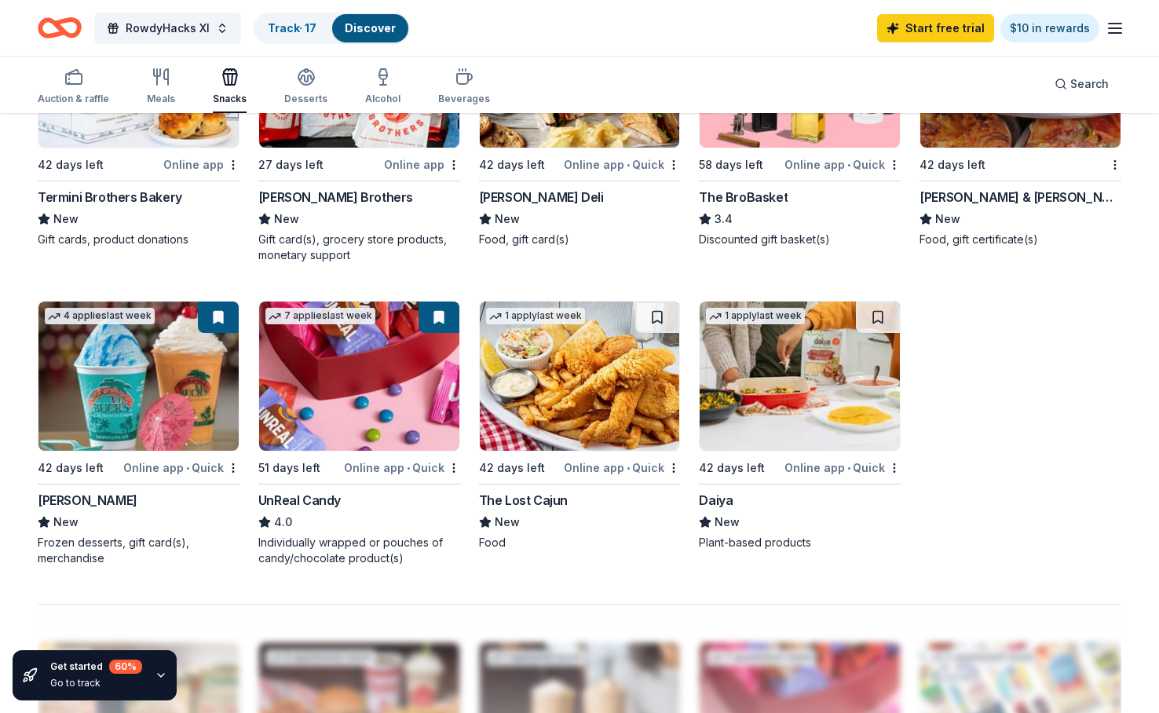
scroll to position [897, 0]
click at [892, 460] on div "Online app • Quick" at bounding box center [843, 469] width 116 height 20
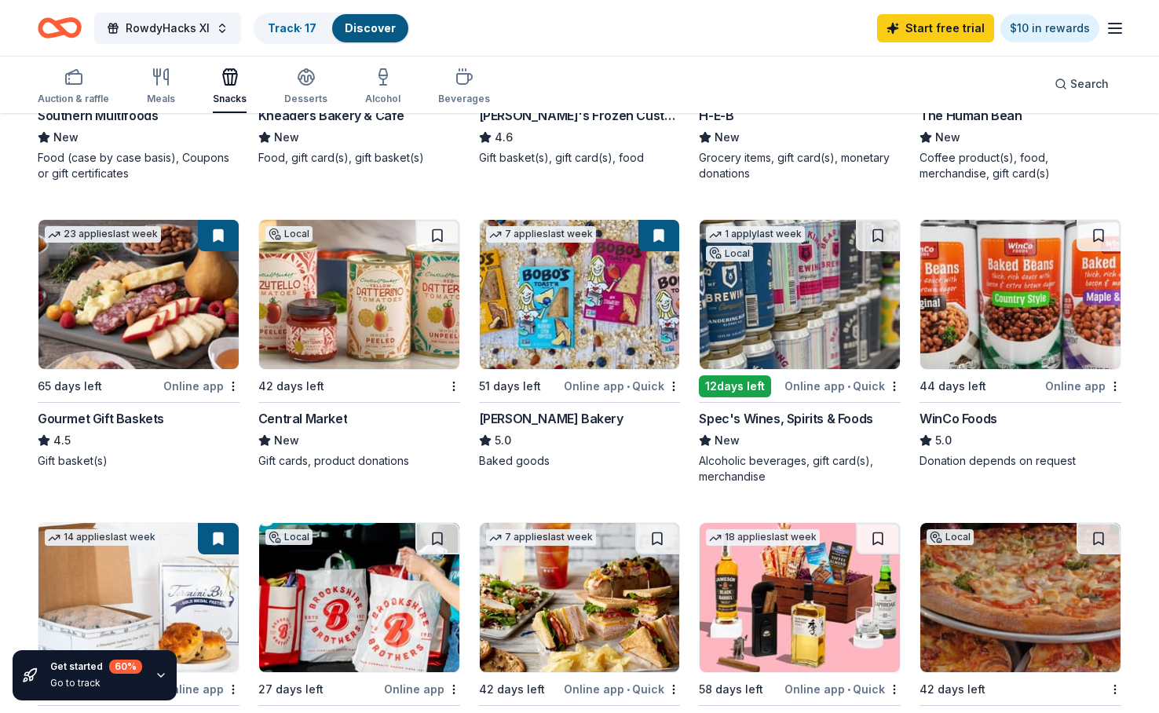
scroll to position [0, 0]
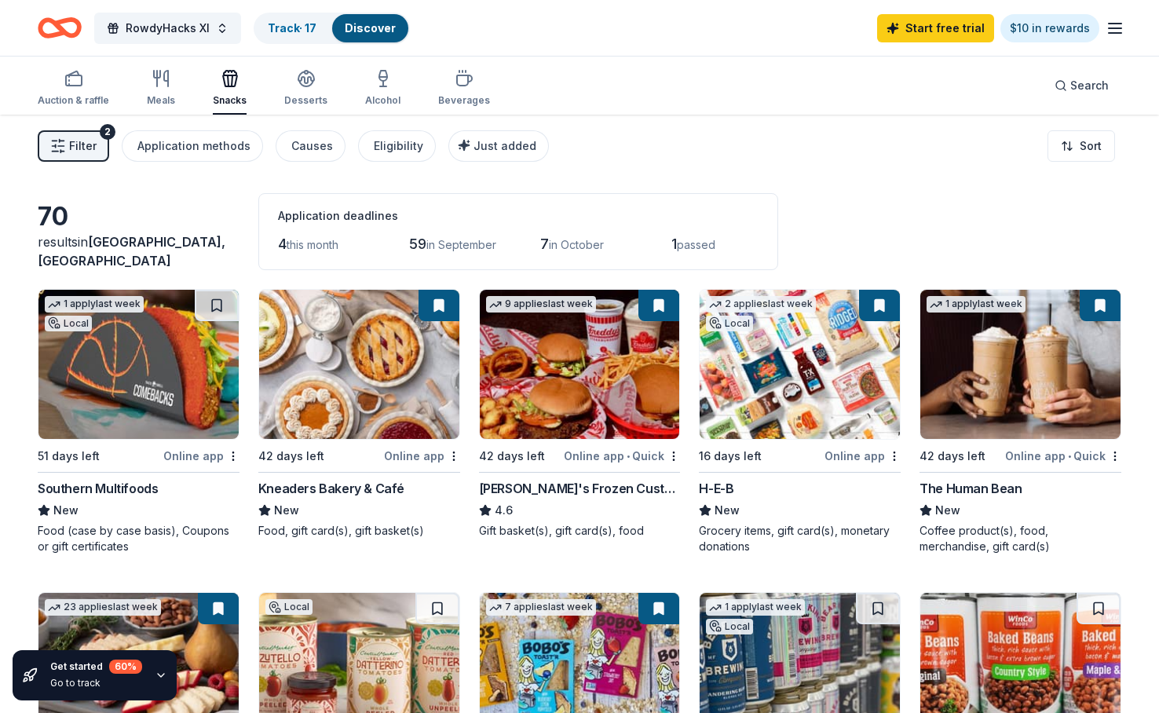
click at [421, 242] on span "59" at bounding box center [417, 244] width 17 height 16
click at [148, 77] on div "button" at bounding box center [161, 78] width 28 height 19
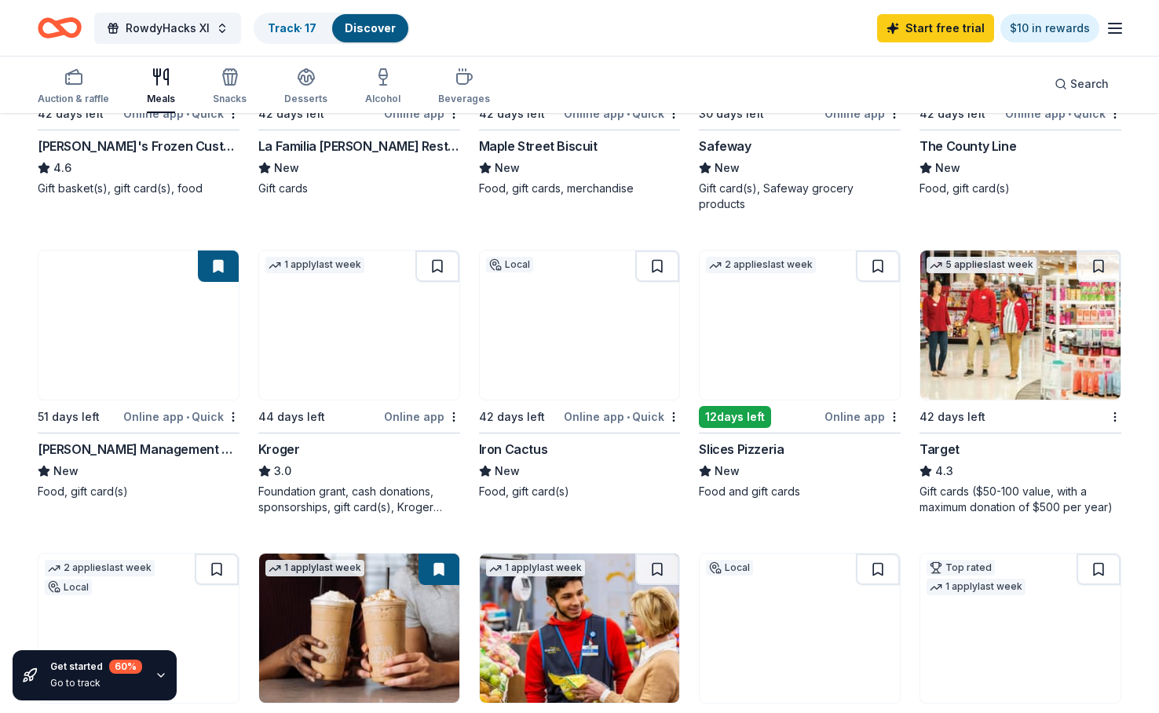
scroll to position [646, 0]
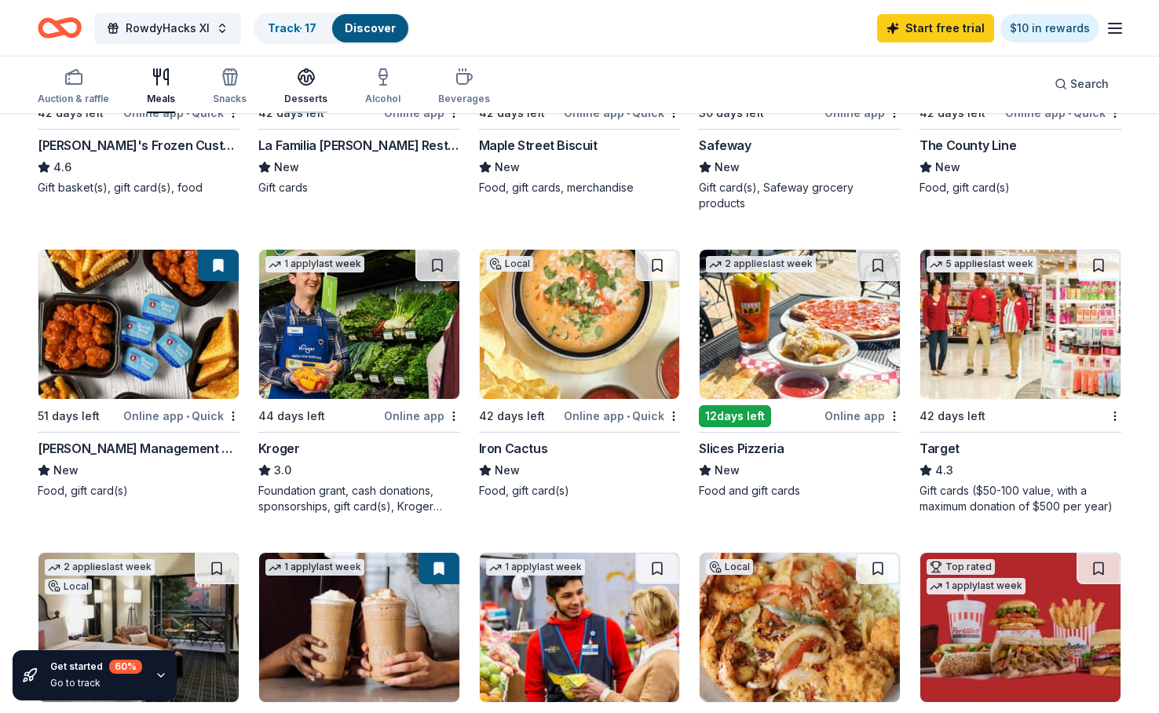
click at [310, 85] on icon "button" at bounding box center [306, 77] width 19 height 19
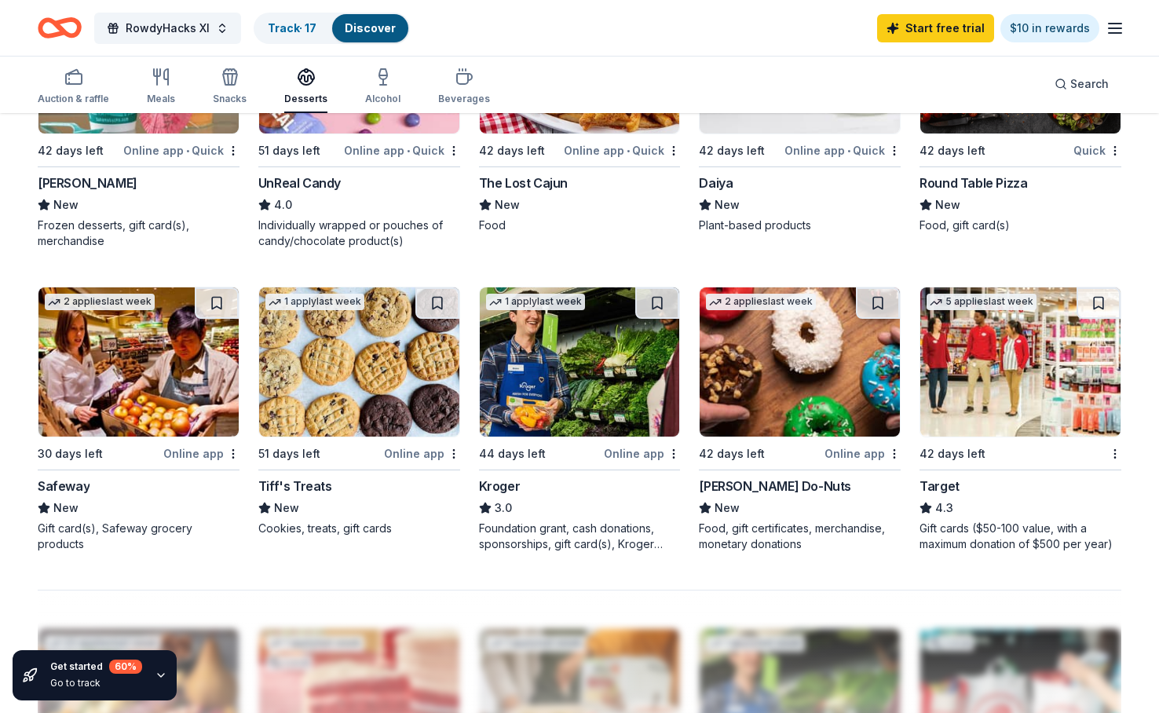
scroll to position [921, 0]
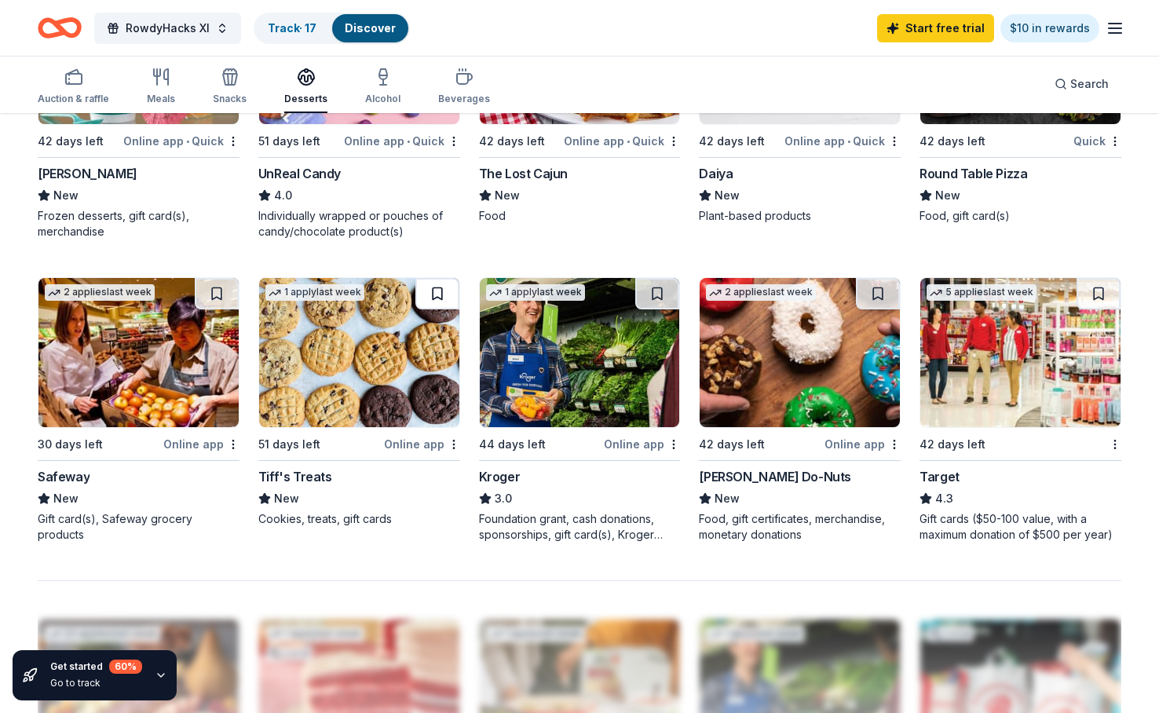
click at [434, 299] on button at bounding box center [438, 293] width 44 height 31
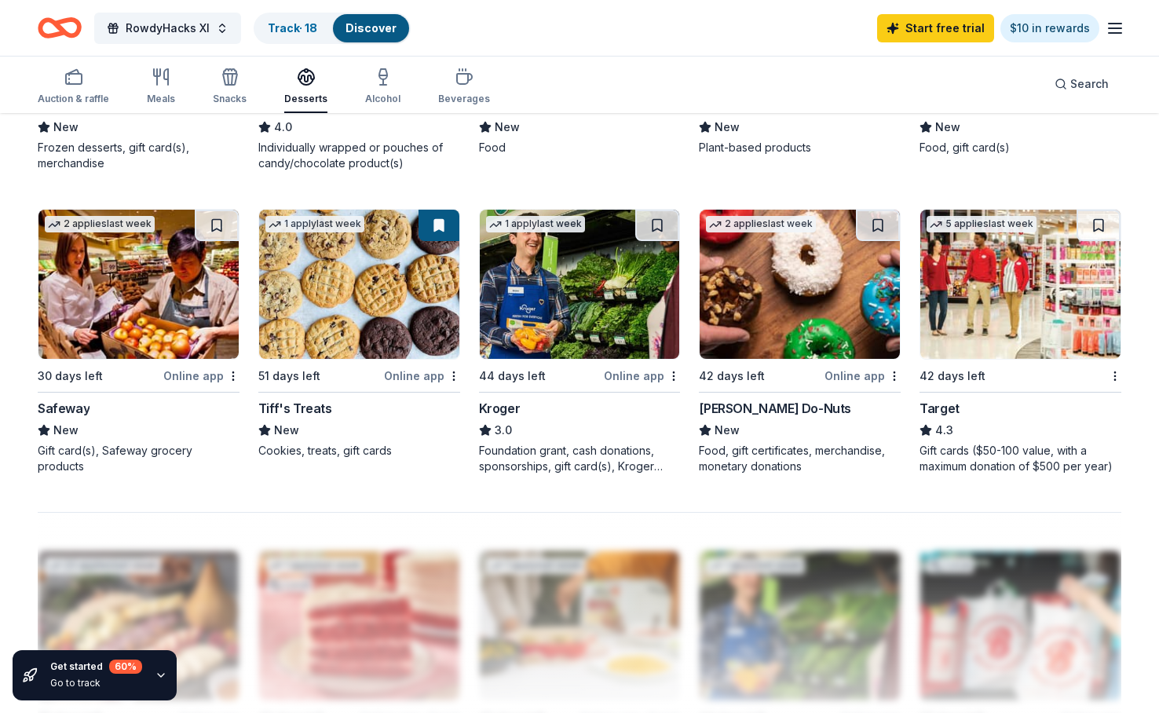
scroll to position [997, 0]
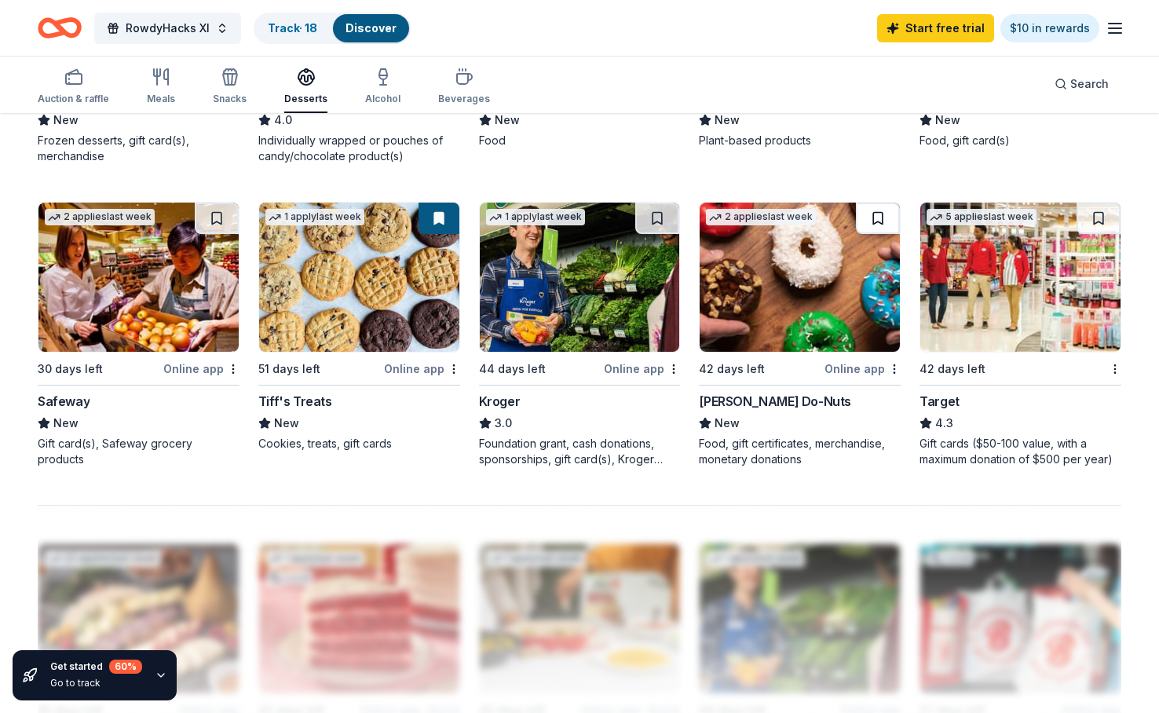
click at [885, 220] on button at bounding box center [878, 218] width 44 height 31
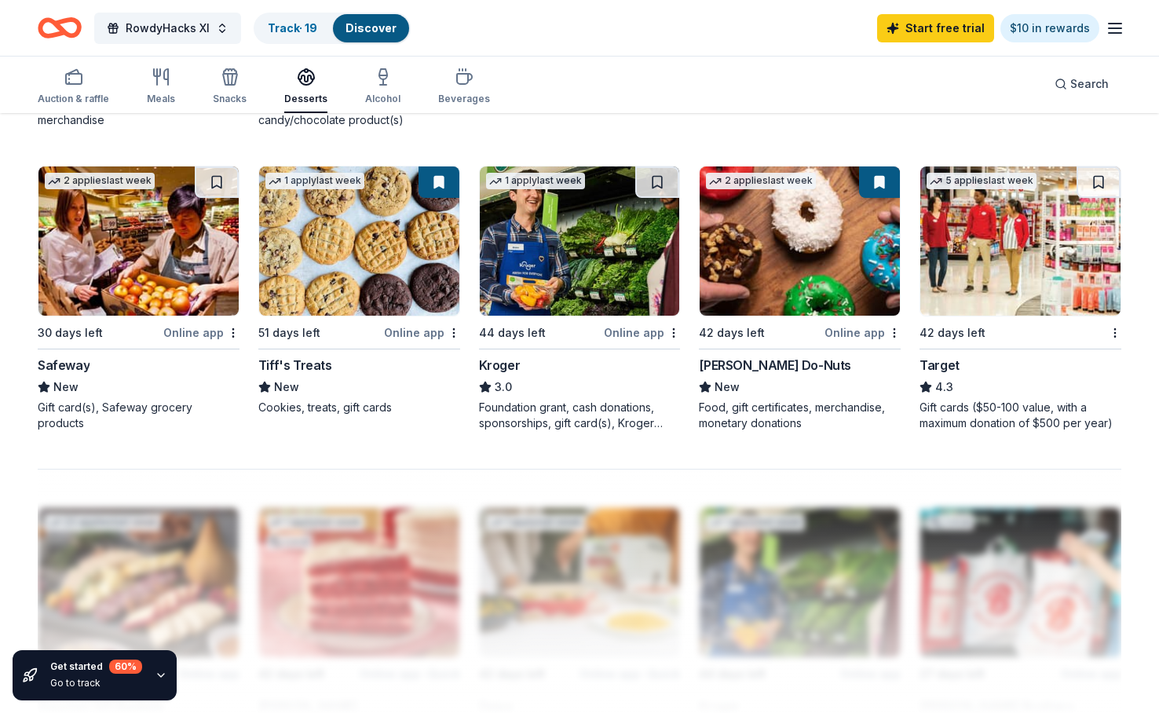
scroll to position [1039, 0]
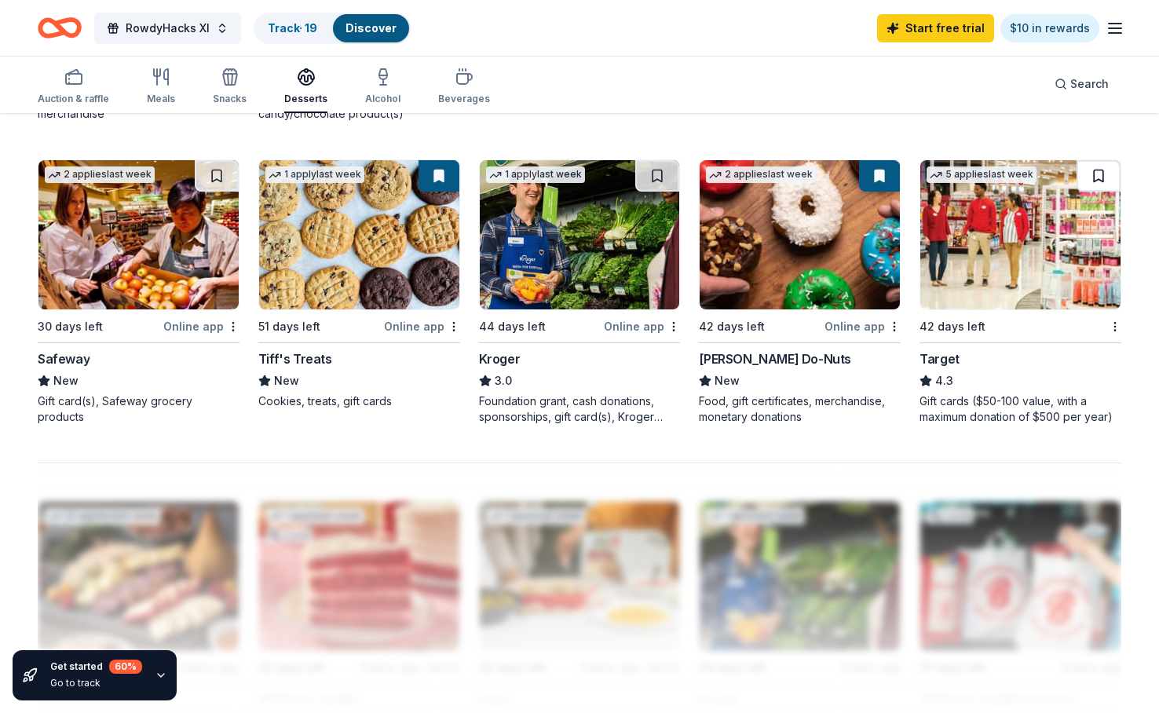
click at [1102, 174] on button at bounding box center [1099, 175] width 44 height 31
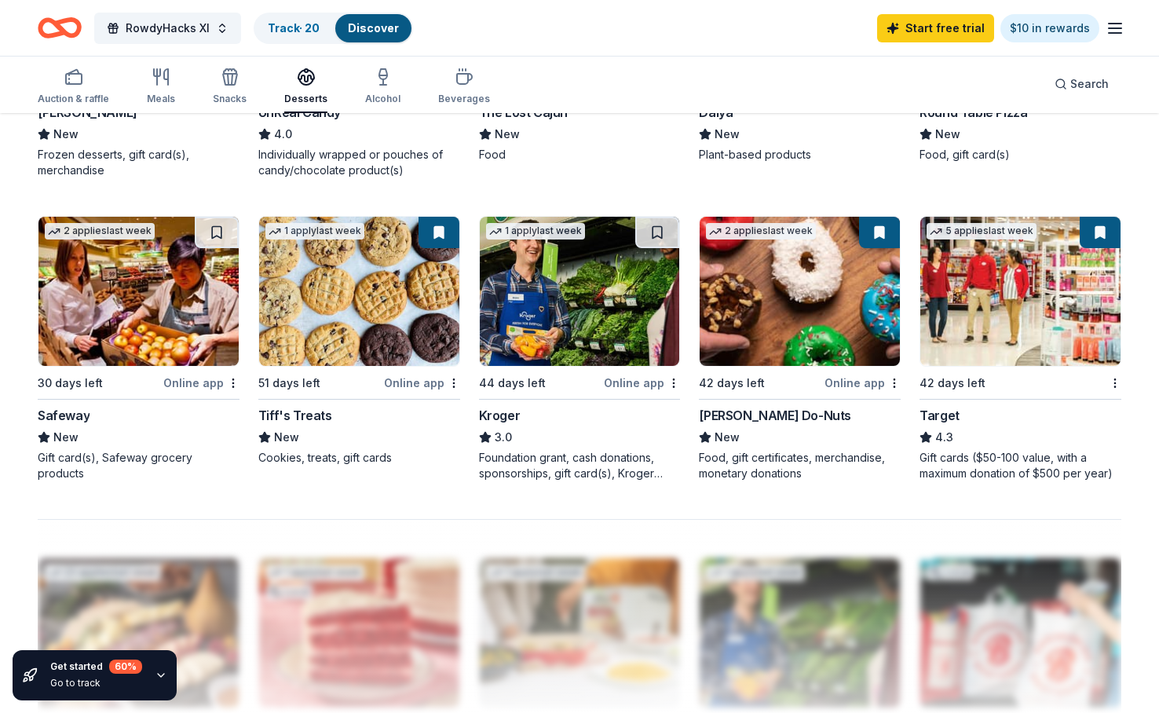
scroll to position [982, 0]
click at [365, 86] on div "Alcohol" at bounding box center [382, 87] width 35 height 38
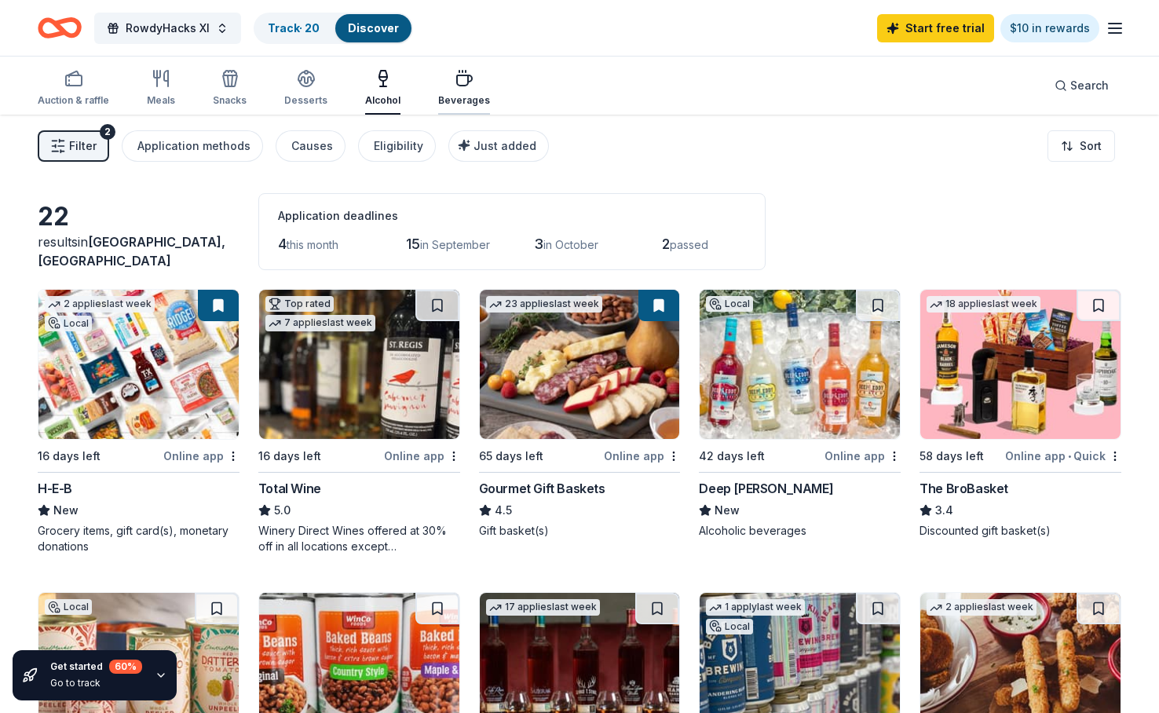
click at [452, 90] on div "Beverages" at bounding box center [464, 88] width 52 height 38
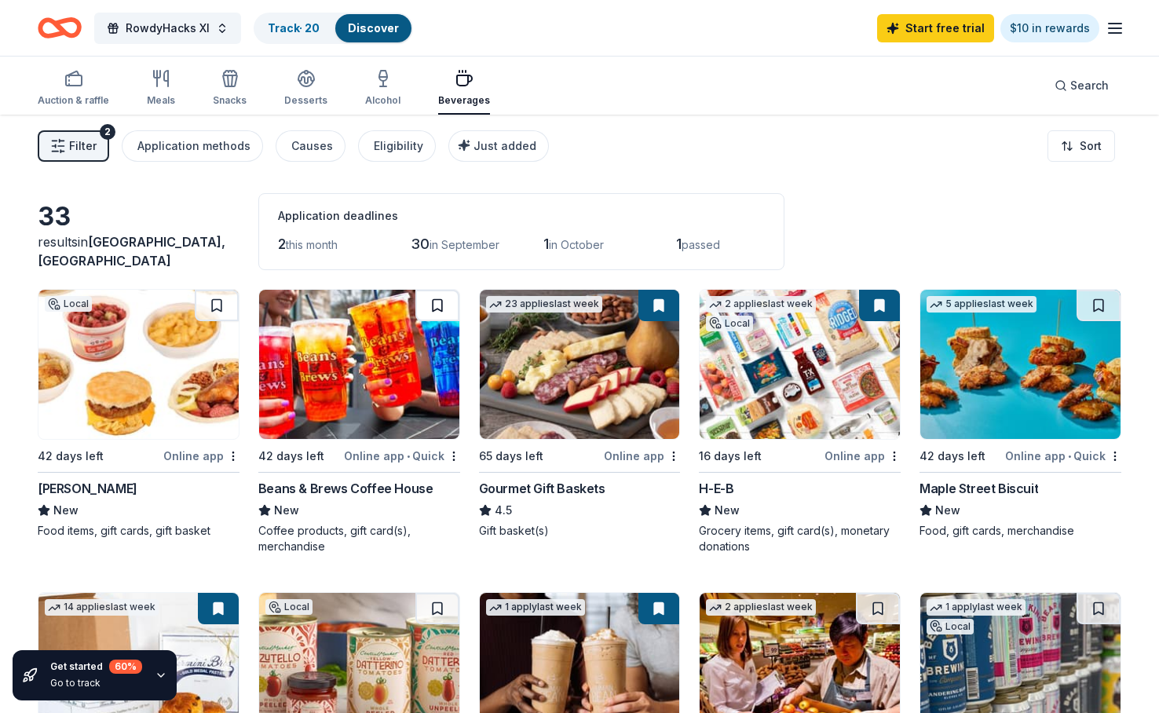
click at [437, 309] on button at bounding box center [438, 305] width 44 height 31
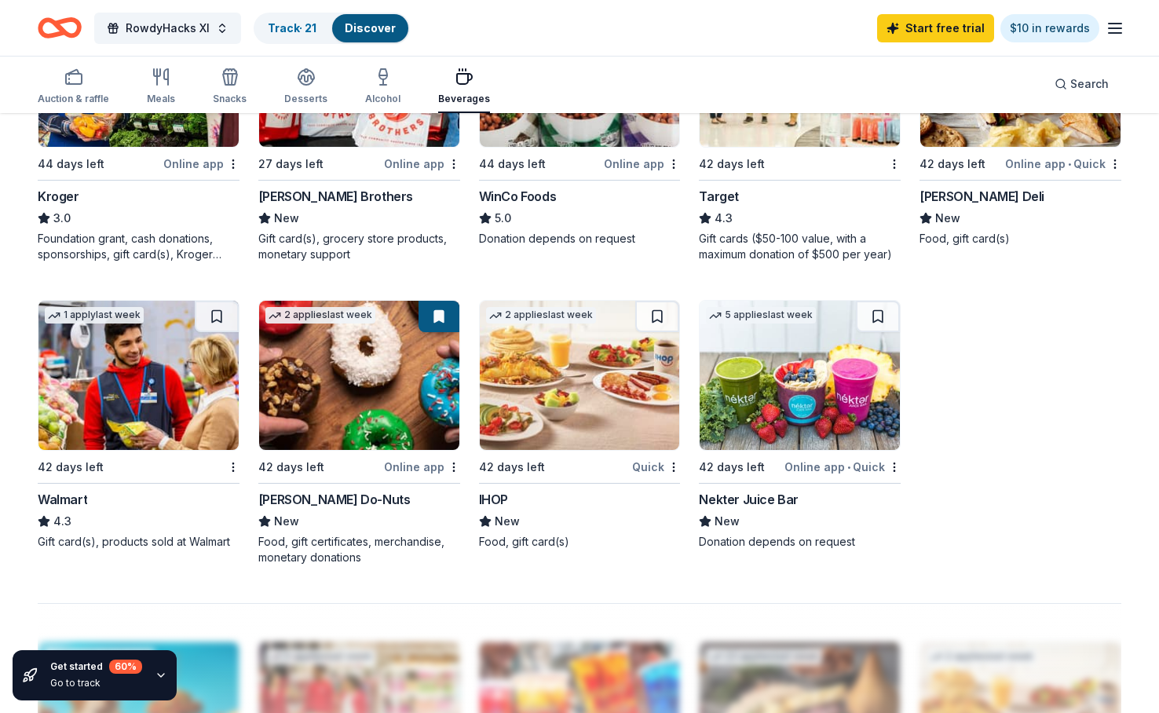
scroll to position [974, 0]
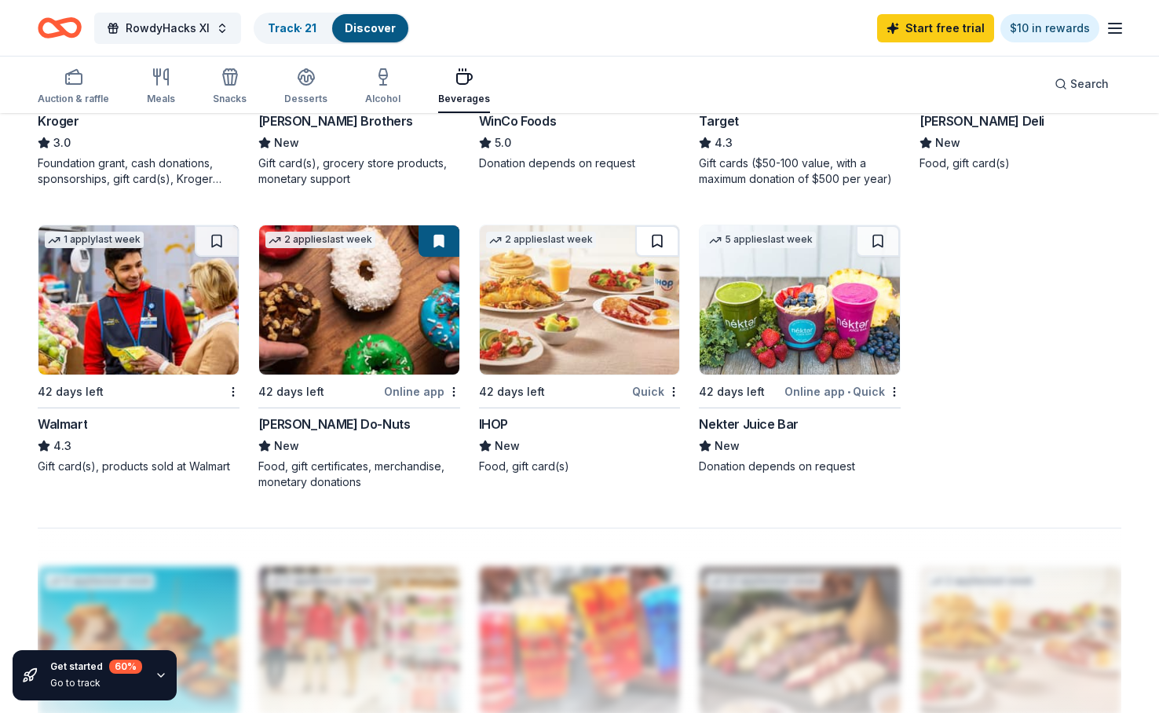
click at [658, 243] on button at bounding box center [657, 240] width 44 height 31
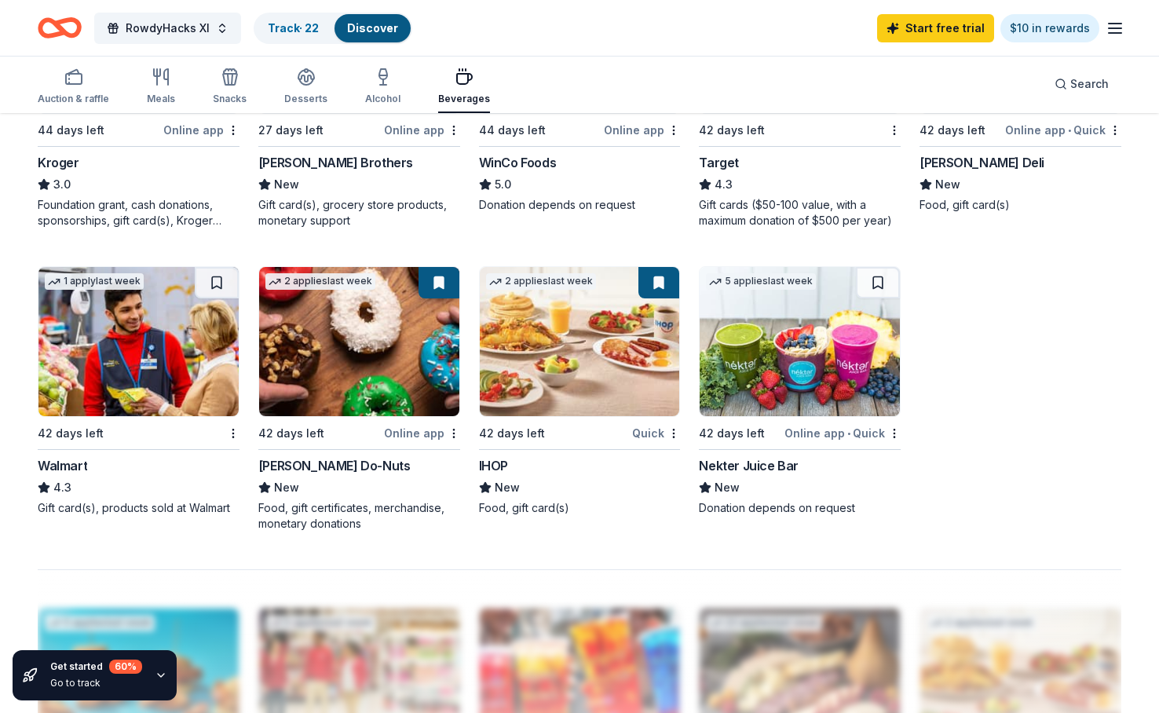
scroll to position [0, 0]
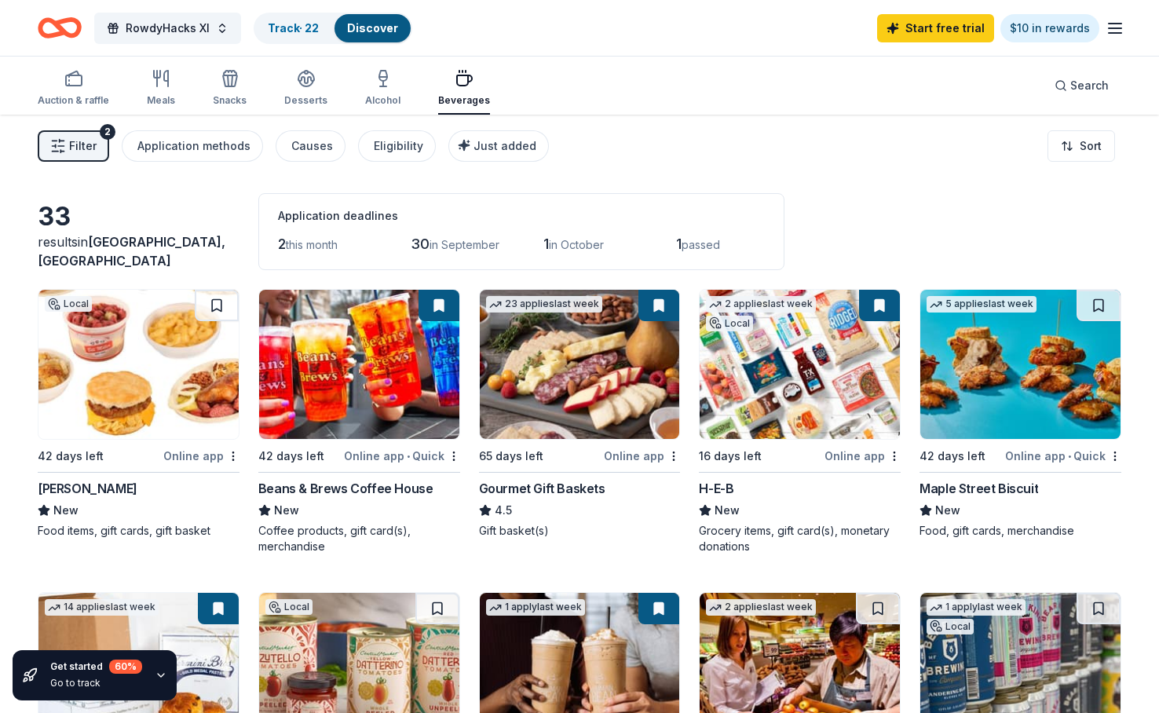
click at [94, 678] on div "Go to track" at bounding box center [96, 683] width 92 height 13
click at [160, 674] on icon "button" at bounding box center [161, 675] width 13 height 13
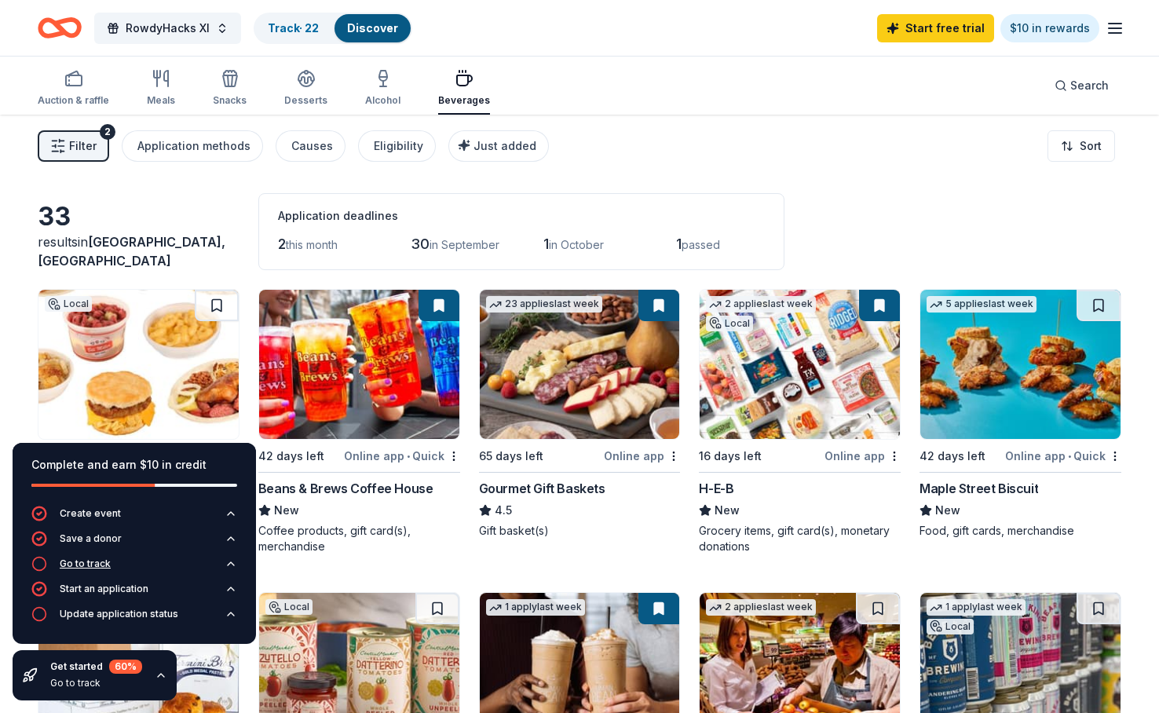
click at [231, 570] on button "Go to track" at bounding box center [134, 568] width 206 height 25
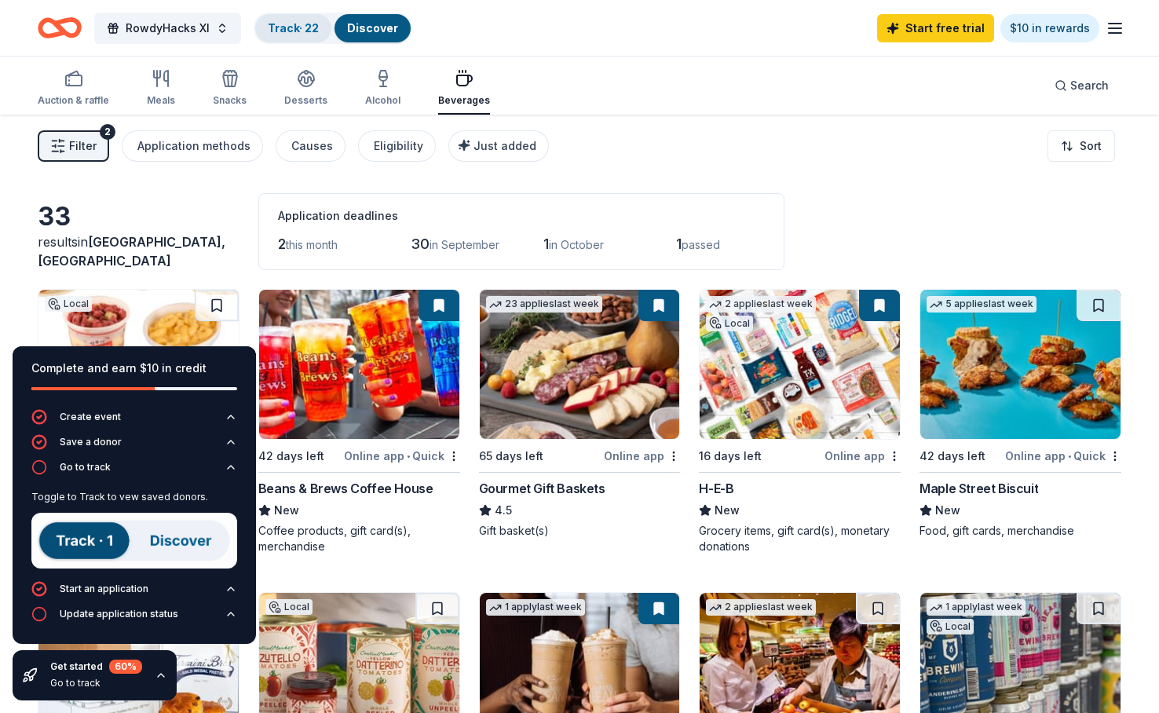
click at [306, 27] on link "Track · 22" at bounding box center [293, 27] width 51 height 13
click at [272, 32] on link "Track · 22" at bounding box center [293, 27] width 51 height 13
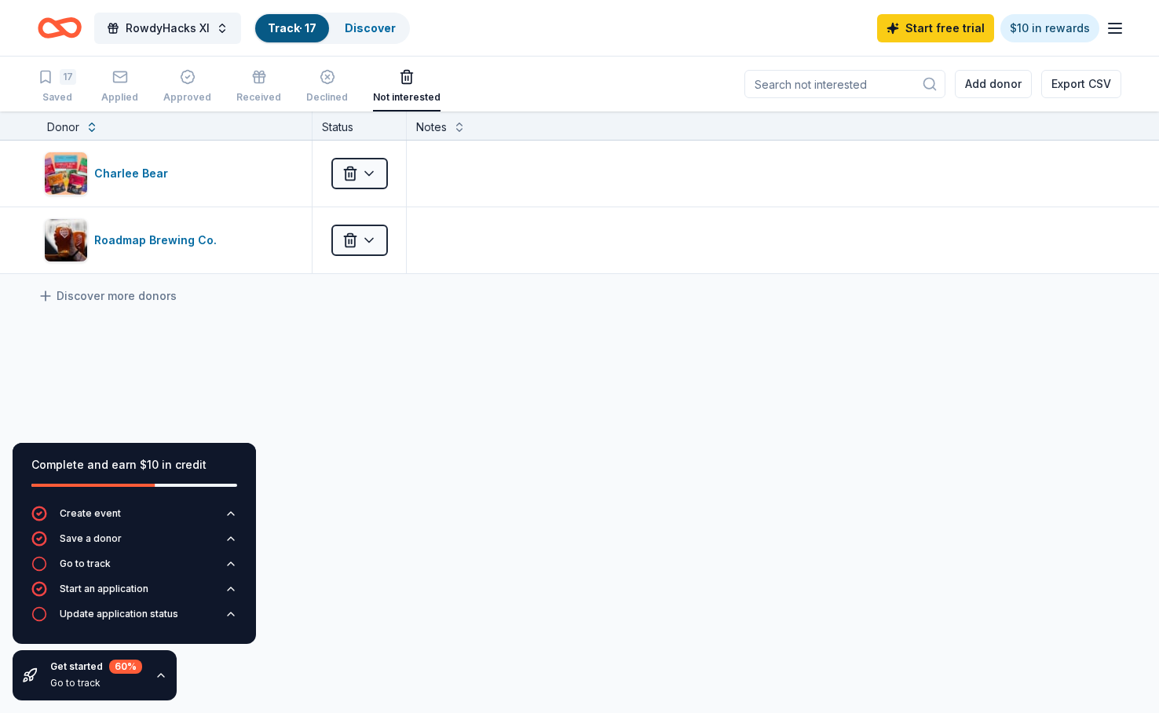
click at [291, 31] on link "Track · 17" at bounding box center [292, 27] width 49 height 13
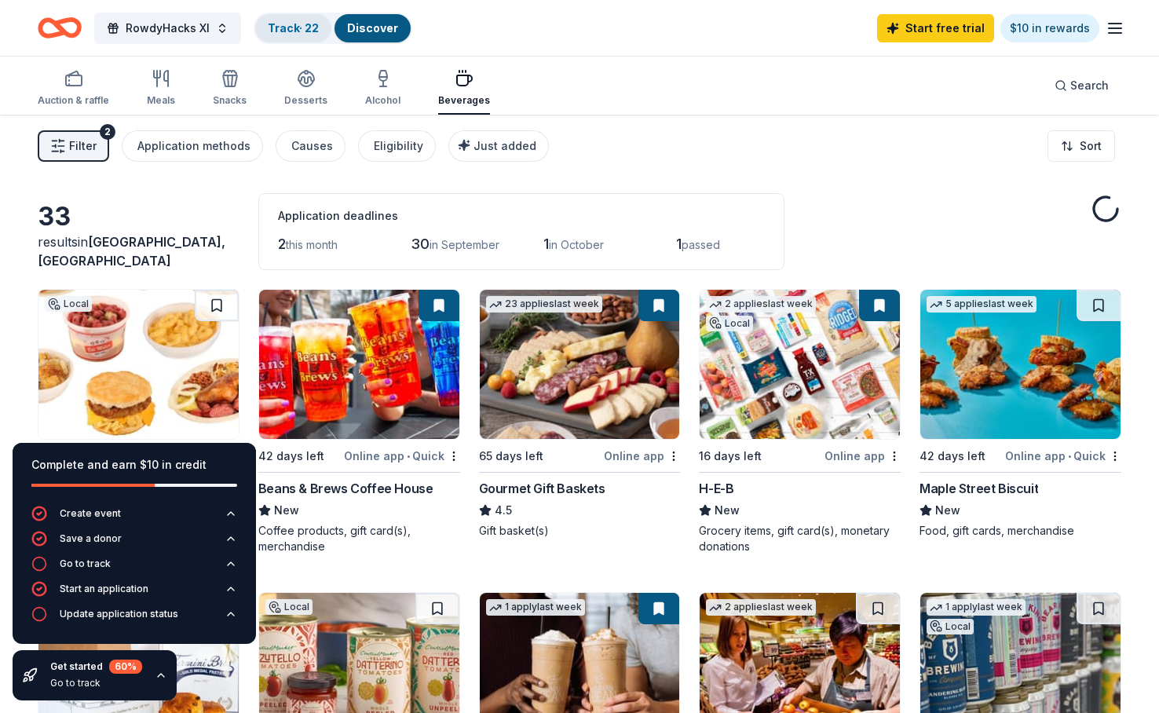
click at [290, 25] on link "Track · 22" at bounding box center [293, 27] width 51 height 13
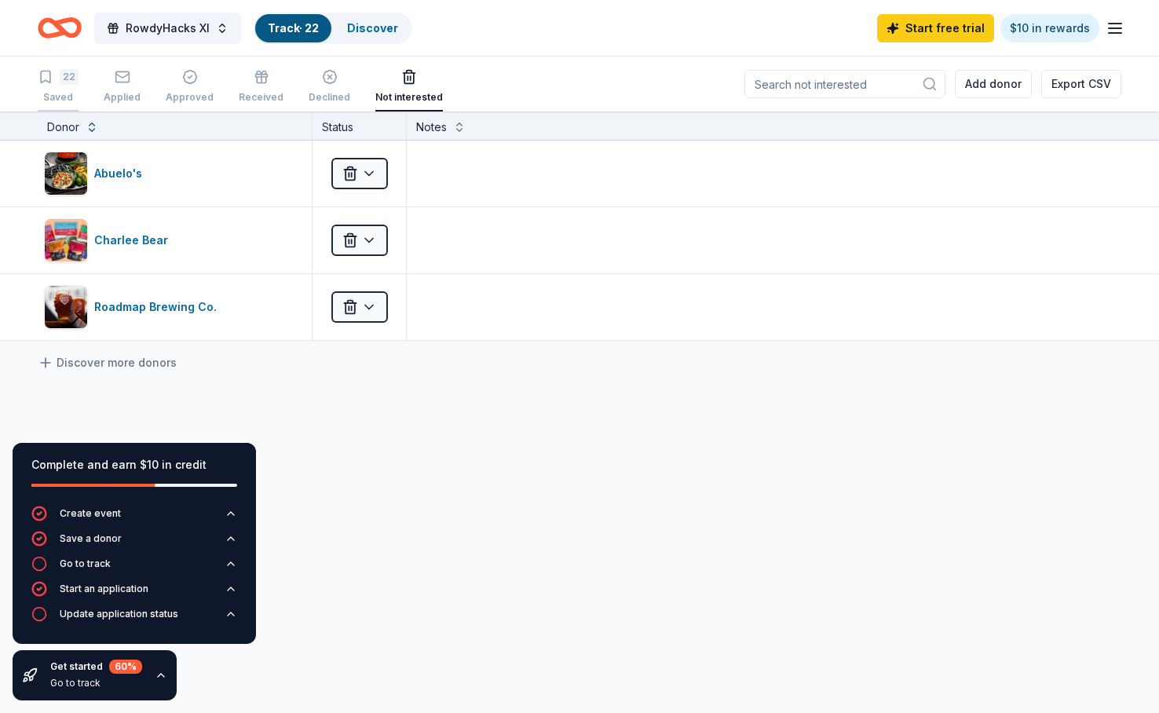
click at [71, 92] on div "Saved" at bounding box center [58, 97] width 41 height 13
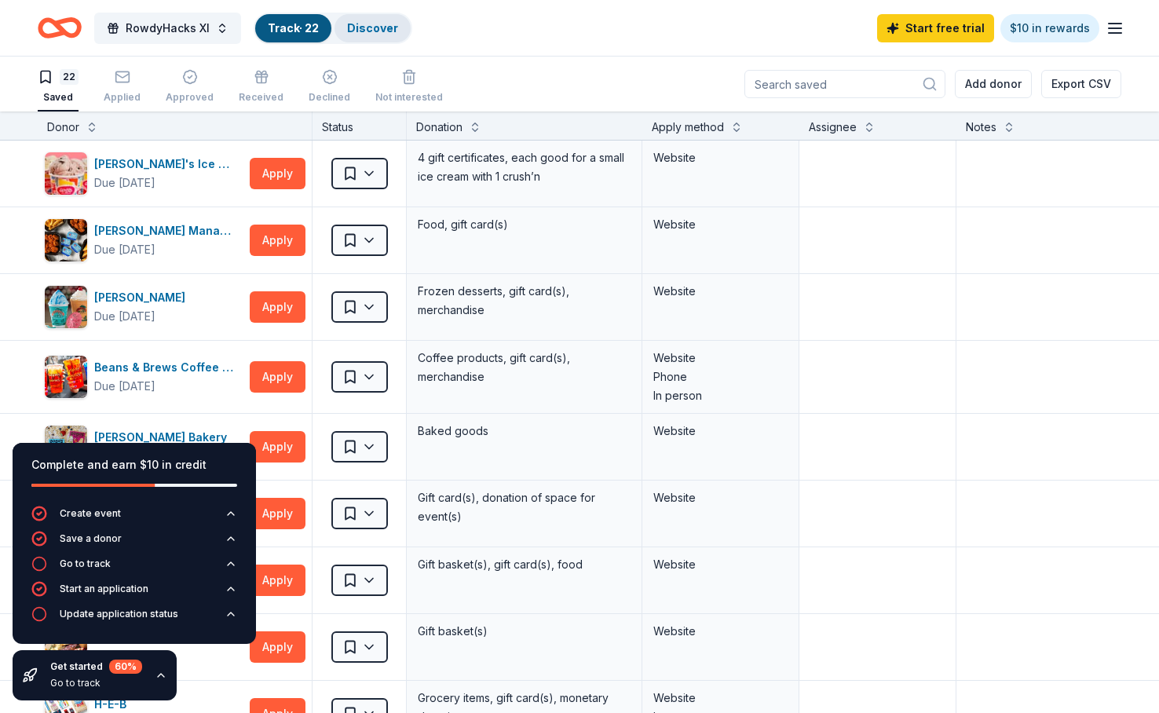
click at [375, 31] on link "Discover" at bounding box center [372, 27] width 51 height 13
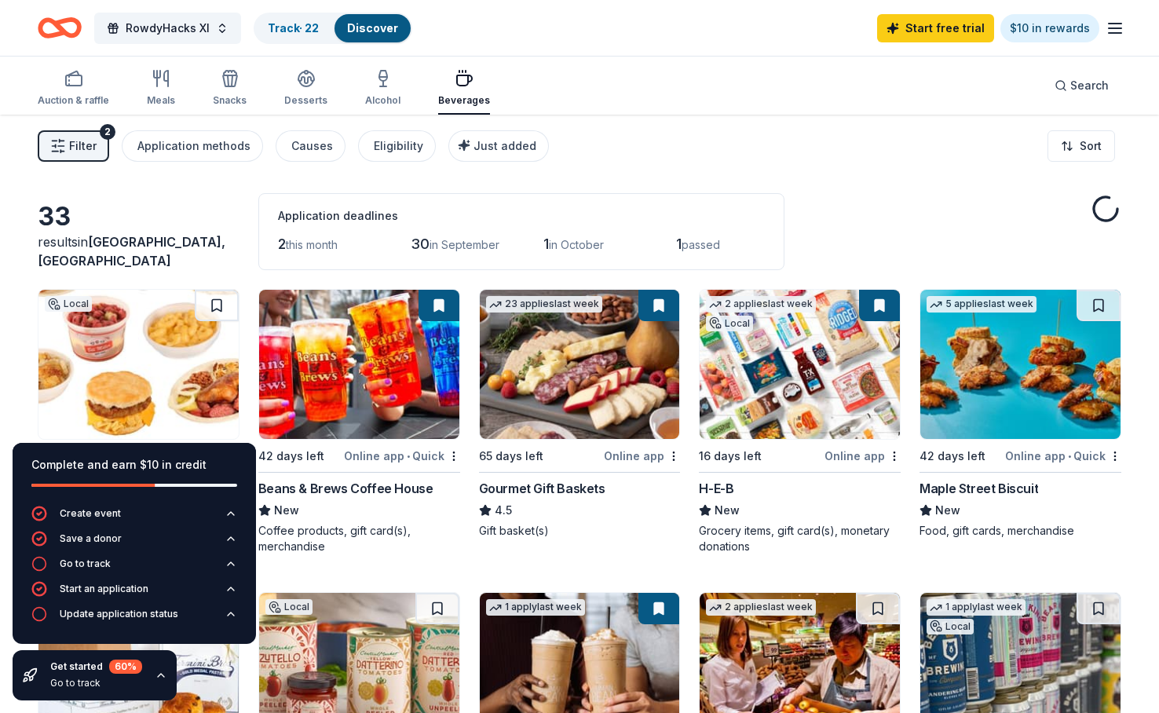
click at [160, 677] on icon "button" at bounding box center [161, 675] width 13 height 13
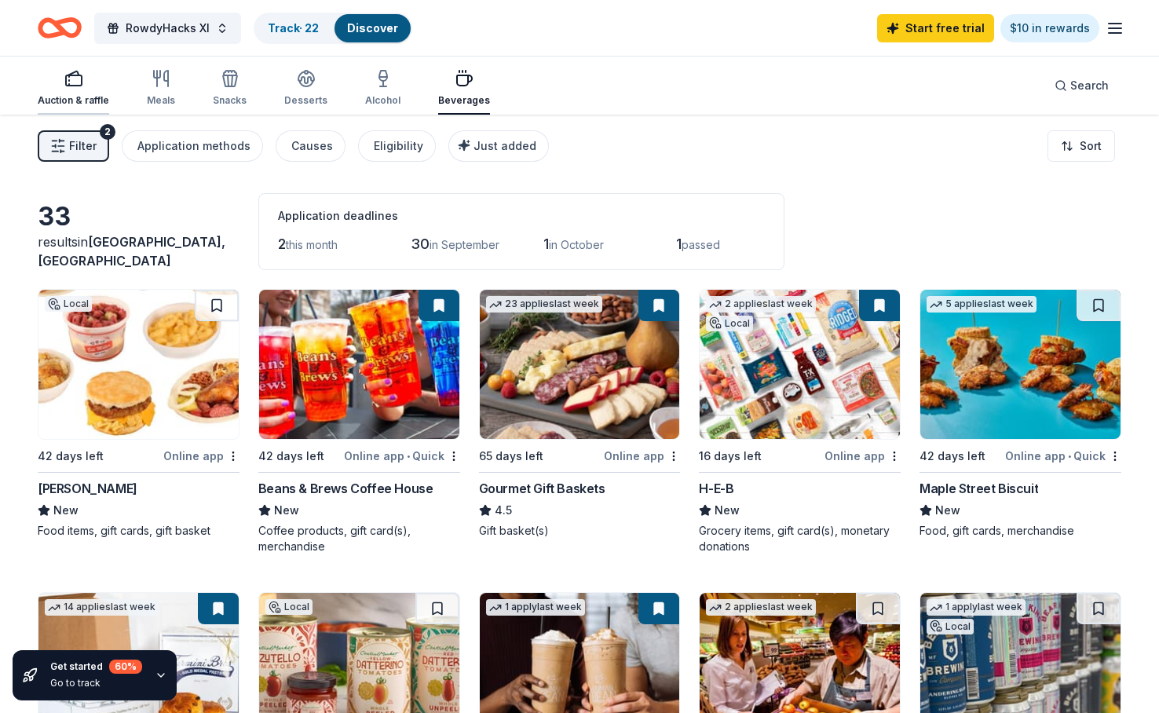
click at [83, 80] on div "button" at bounding box center [73, 78] width 71 height 19
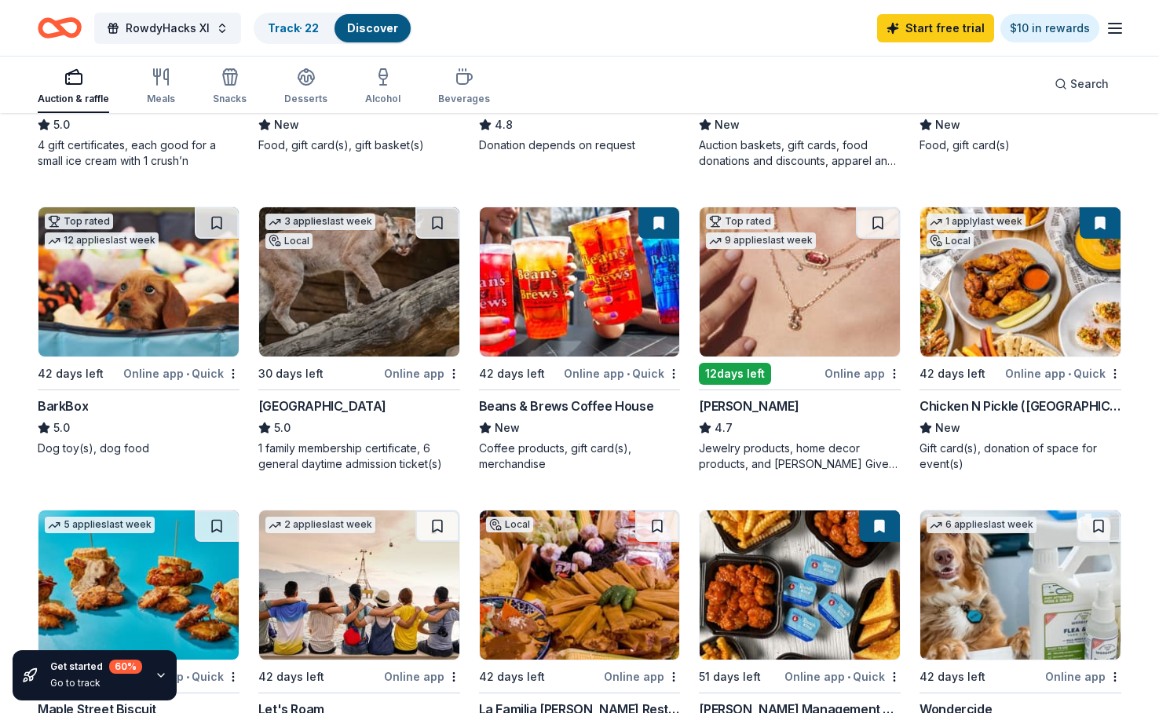
scroll to position [383, 0]
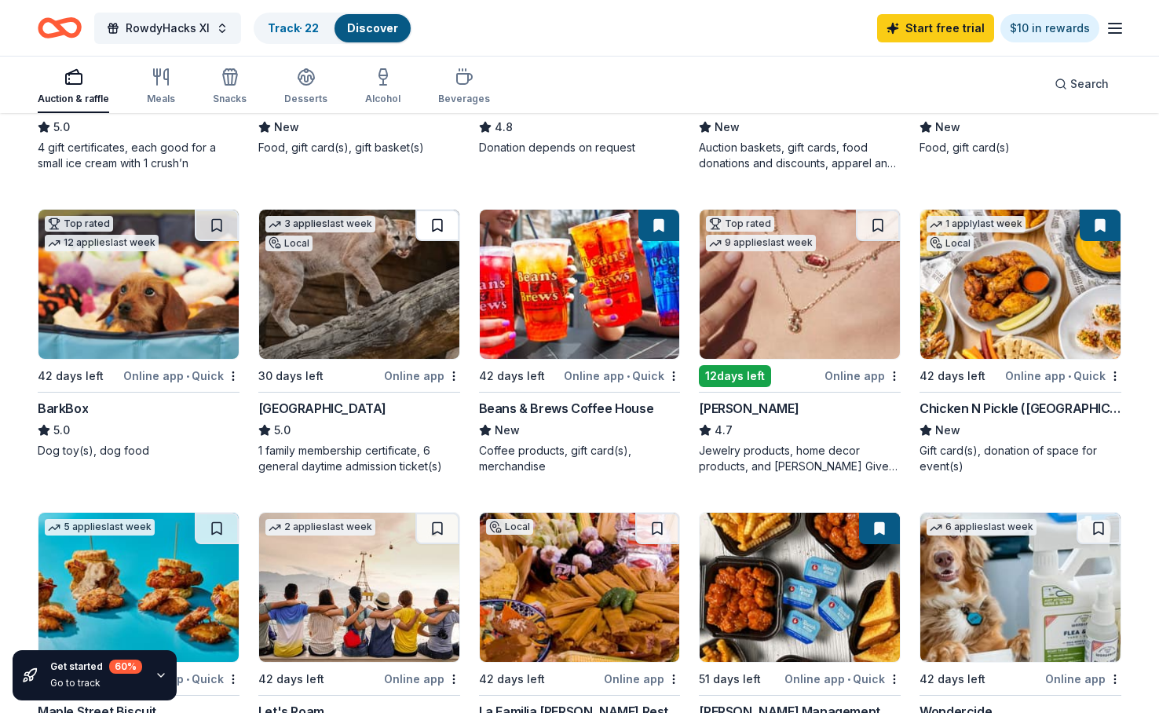
click at [435, 228] on button at bounding box center [438, 225] width 44 height 31
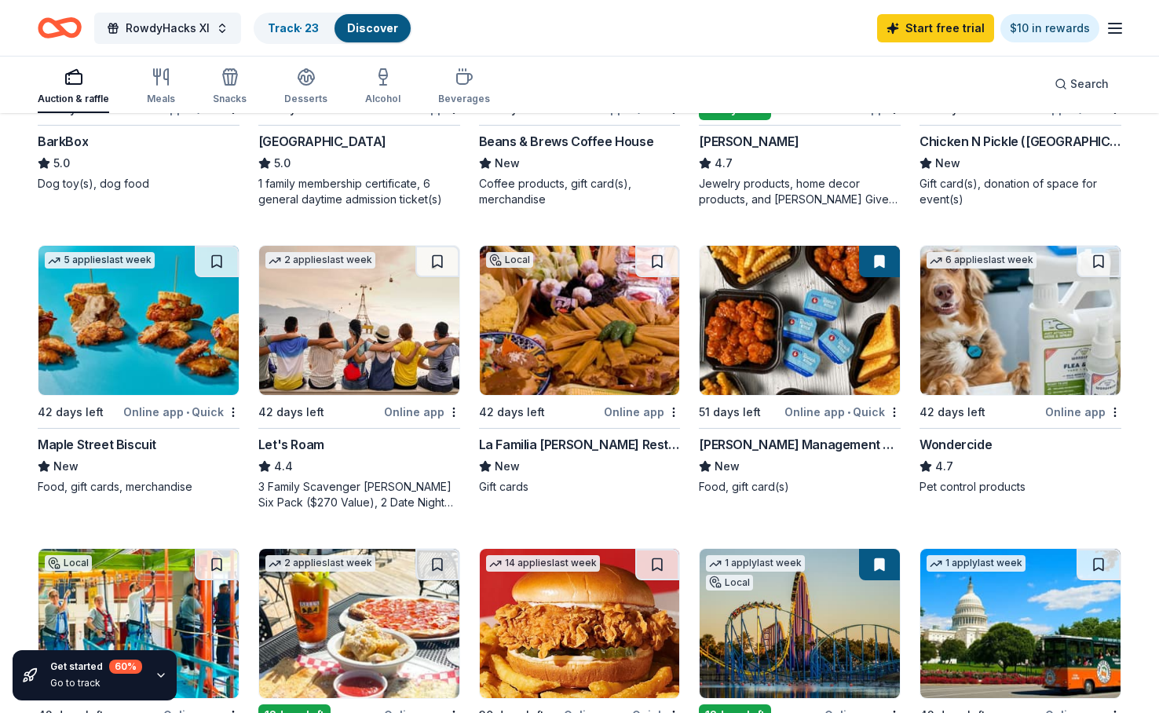
scroll to position [651, 0]
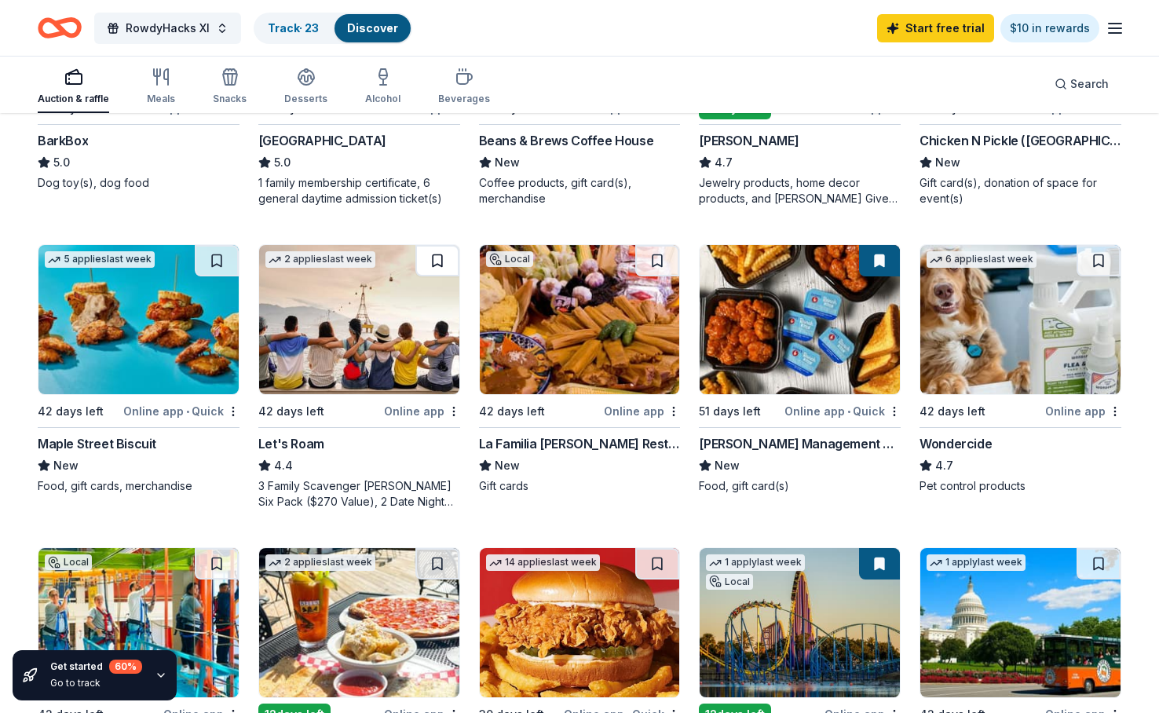
click at [432, 264] on button at bounding box center [438, 260] width 44 height 31
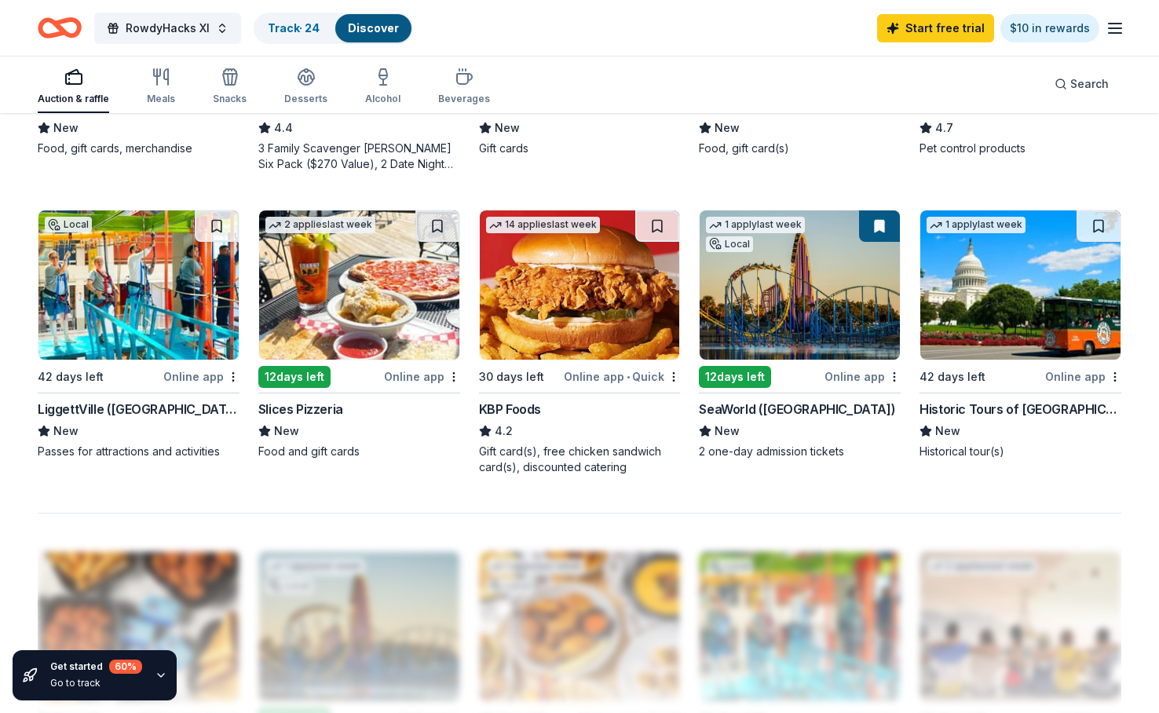
scroll to position [990, 0]
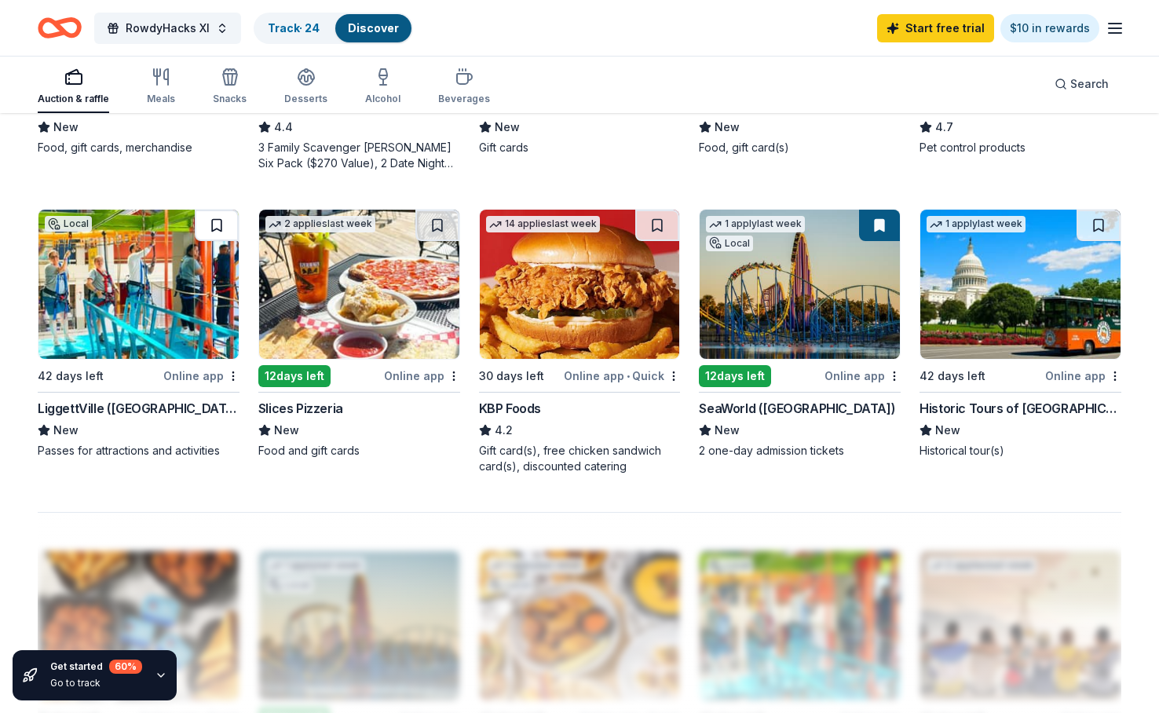
click at [217, 225] on button at bounding box center [217, 225] width 44 height 31
click at [1096, 219] on button at bounding box center [1099, 225] width 44 height 31
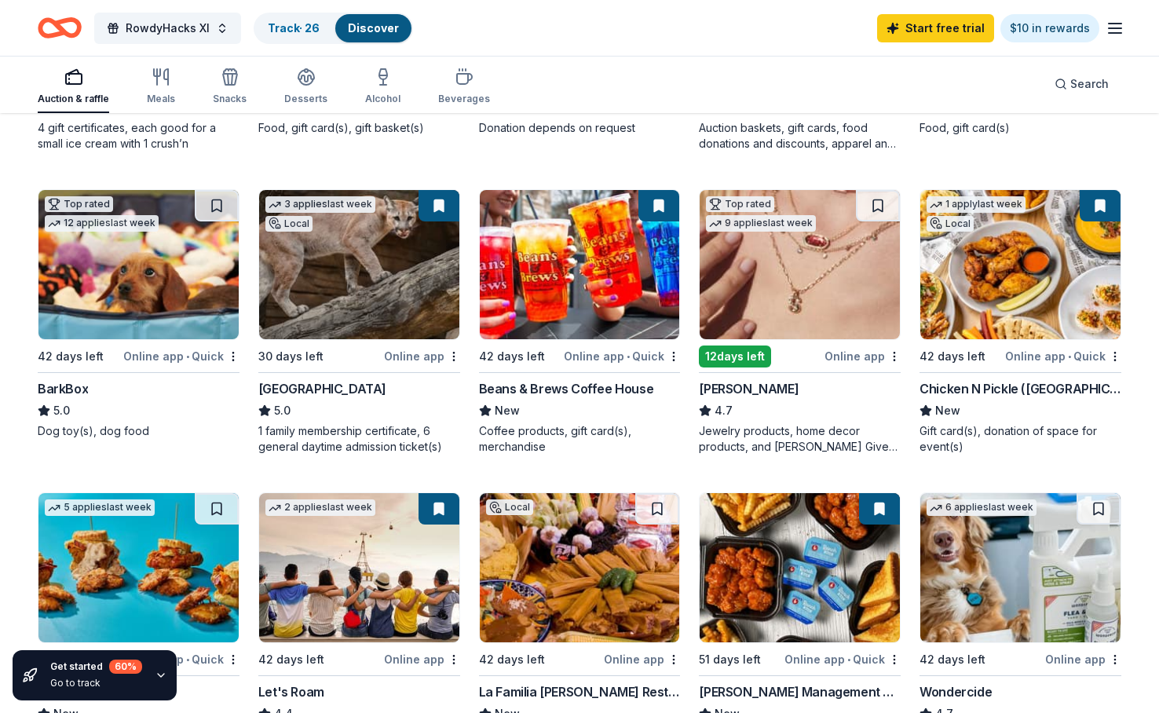
scroll to position [0, 0]
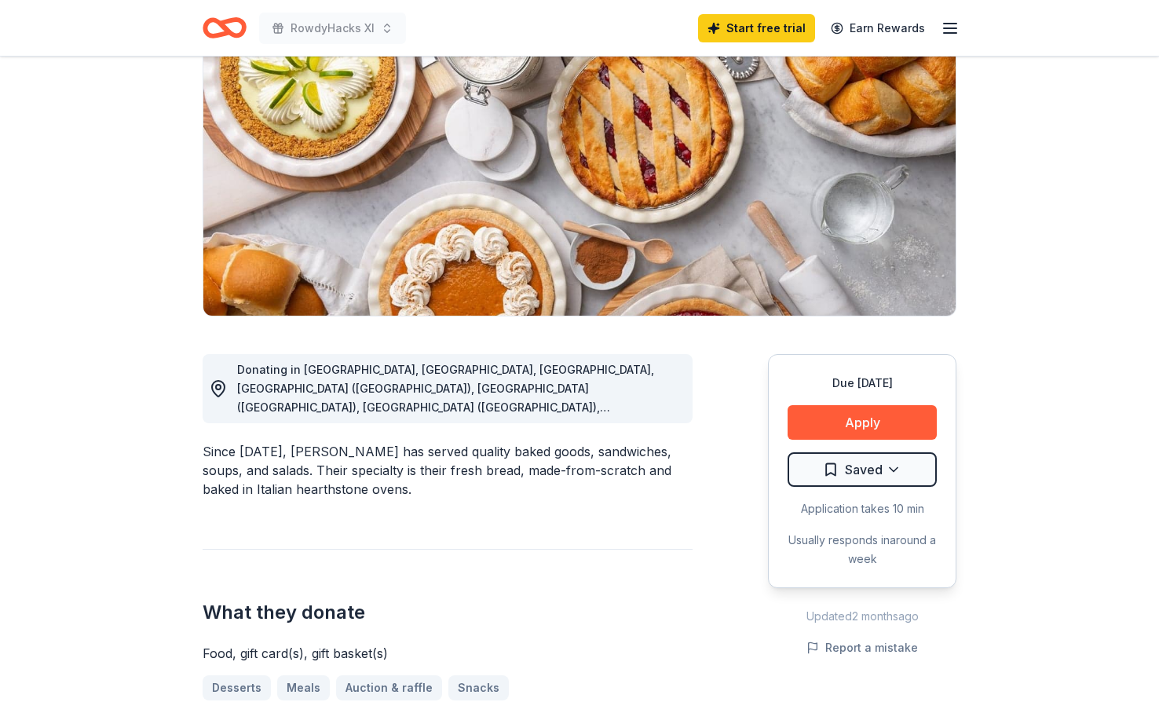
scroll to position [174, 0]
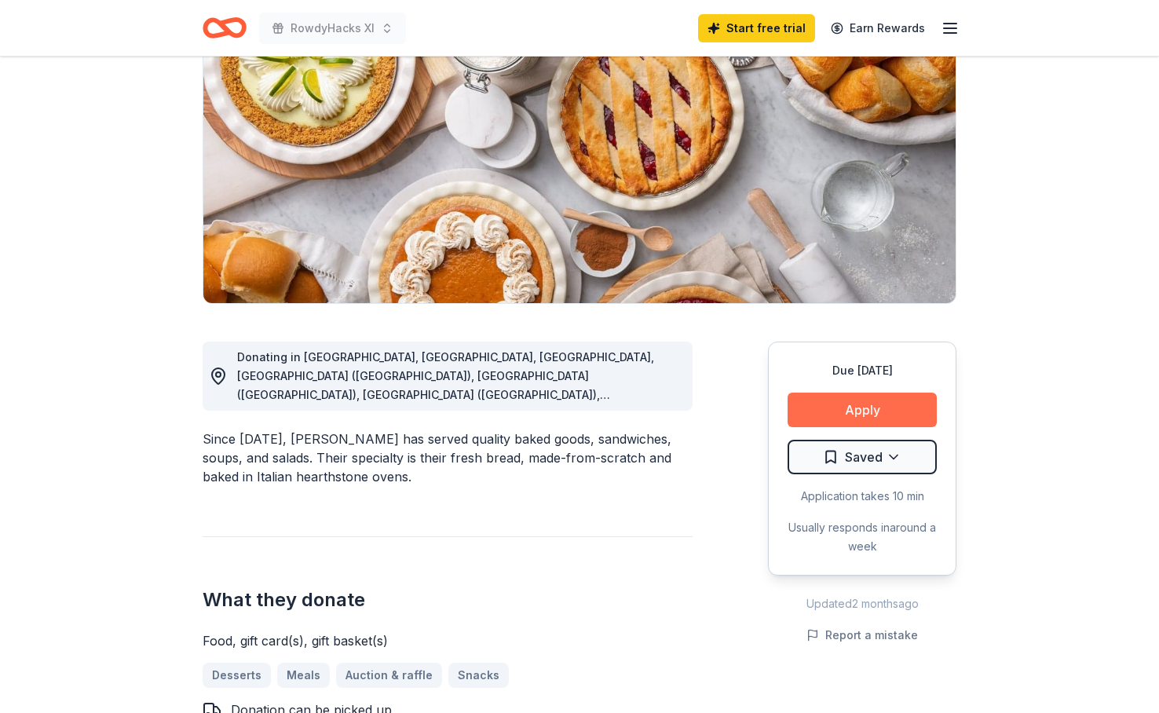
click at [859, 416] on button "Apply" at bounding box center [862, 410] width 149 height 35
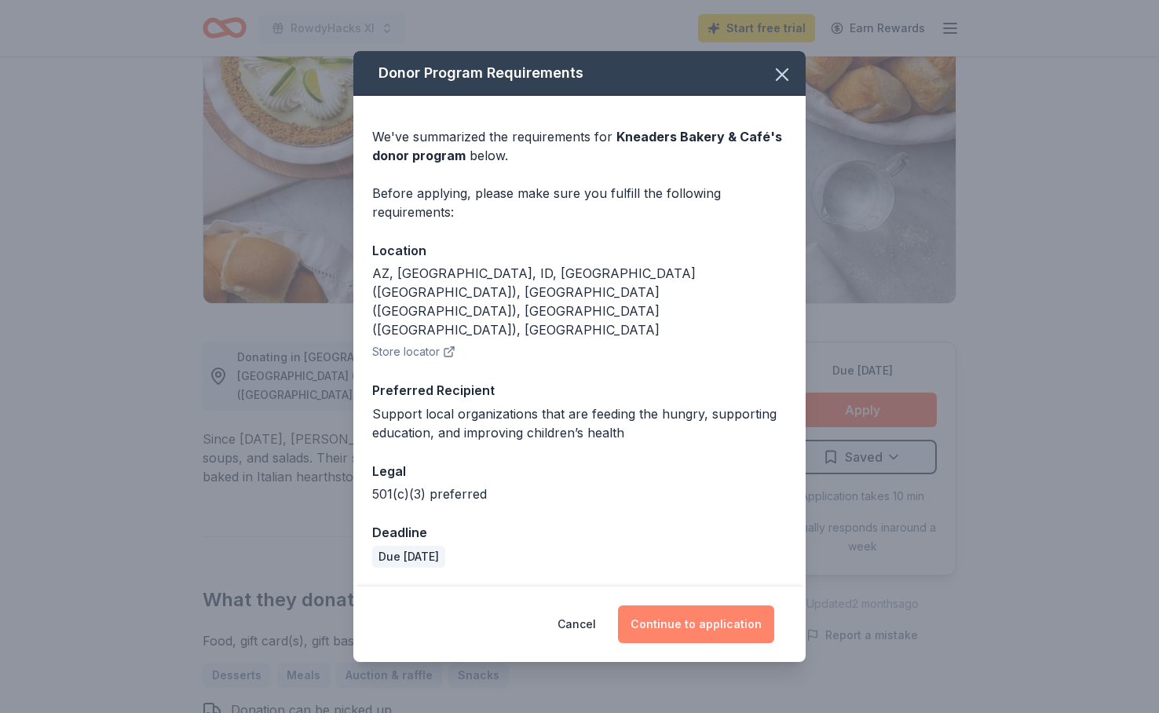
click at [687, 606] on button "Continue to application" at bounding box center [696, 625] width 156 height 38
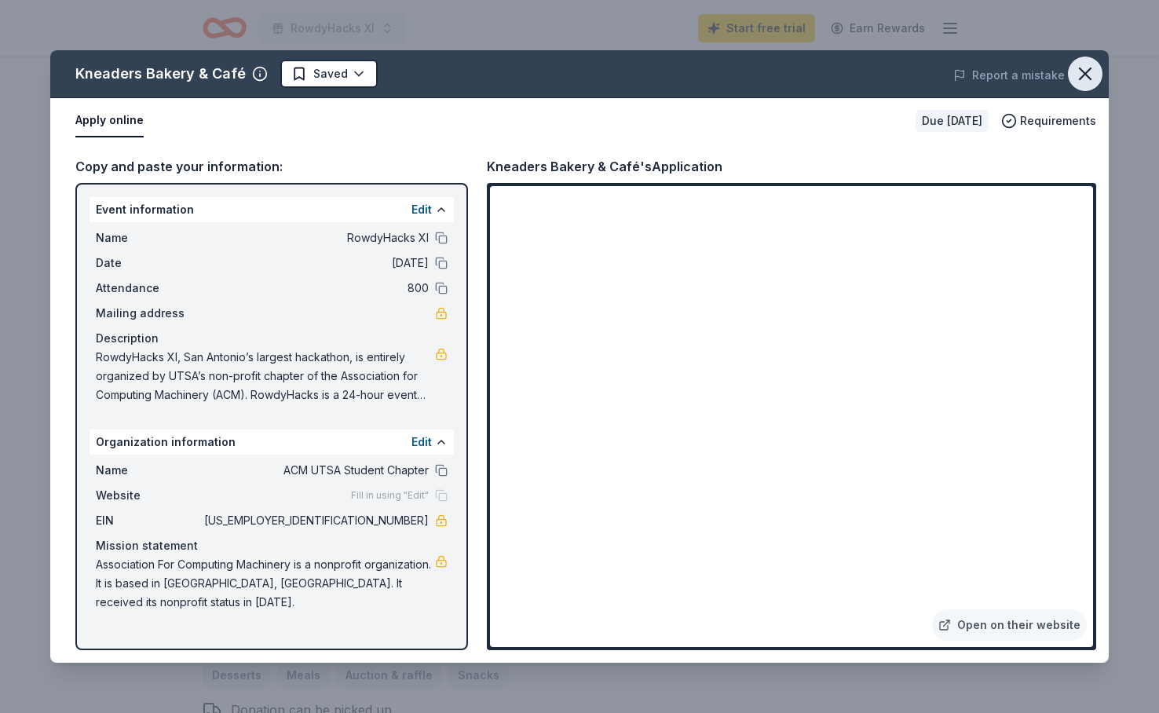
click at [1089, 75] on icon "button" at bounding box center [1085, 73] width 11 height 11
